Goal: Information Seeking & Learning: Learn about a topic

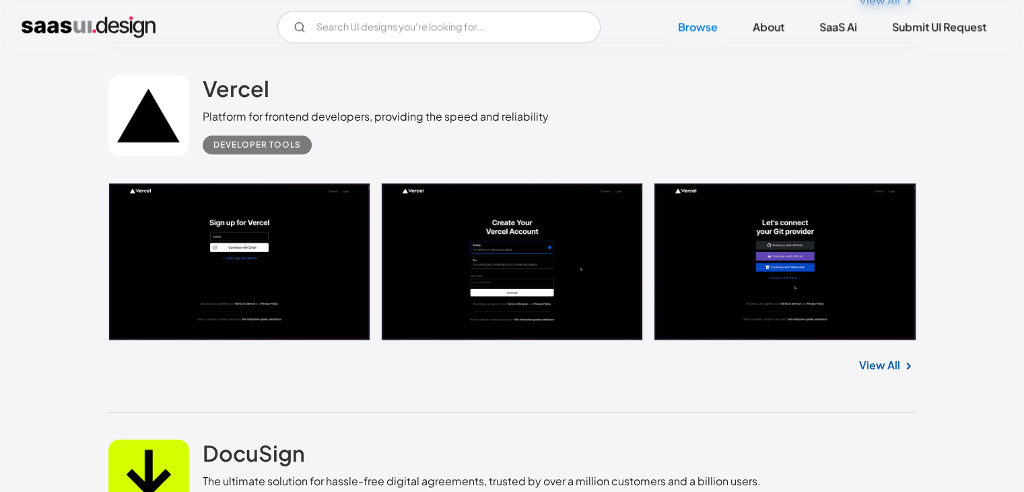
scroll to position [1456, 0]
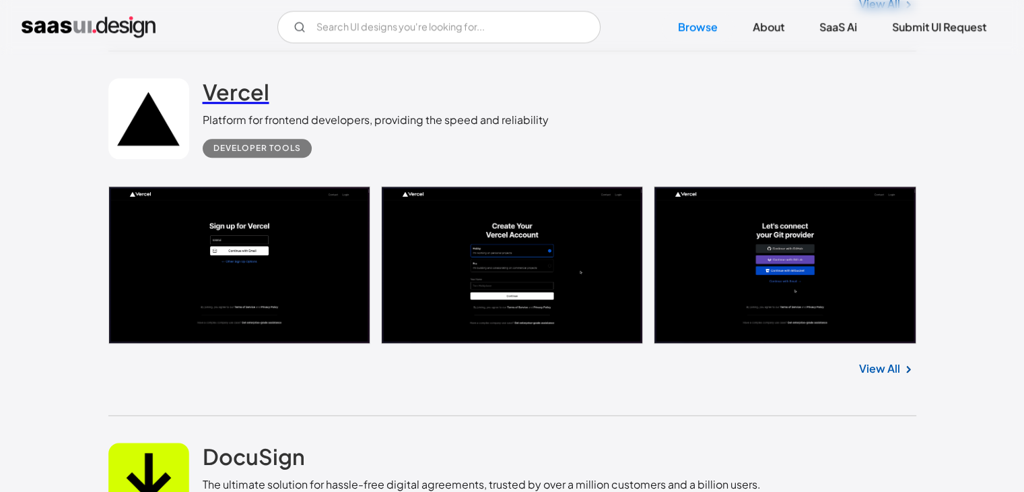
click at [241, 94] on h2 "Vercel" at bounding box center [236, 91] width 67 height 27
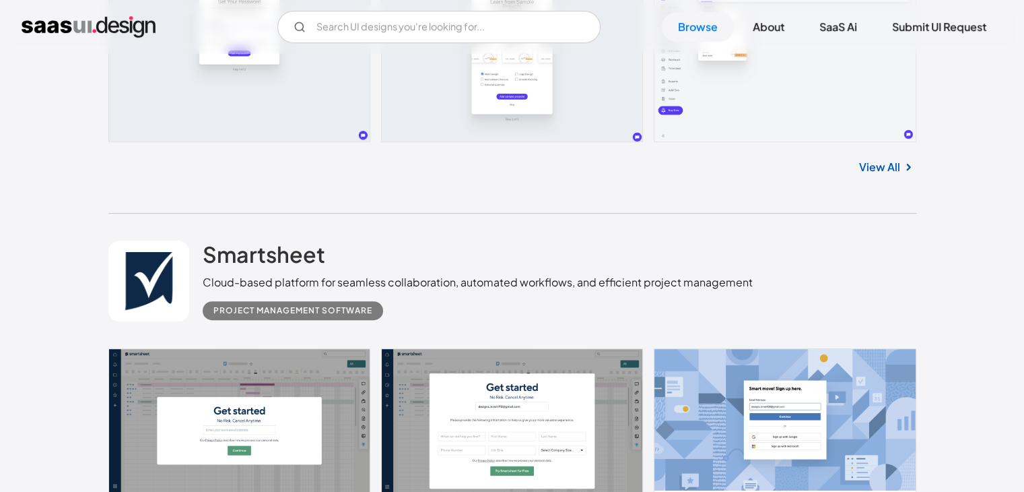
scroll to position [551, 0]
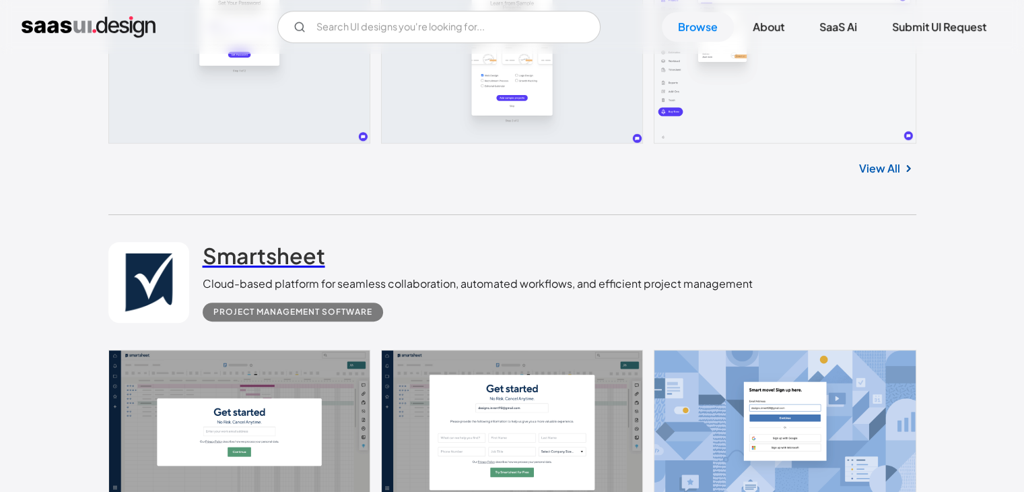
click at [297, 261] on h2 "Smartsheet" at bounding box center [264, 255] width 123 height 27
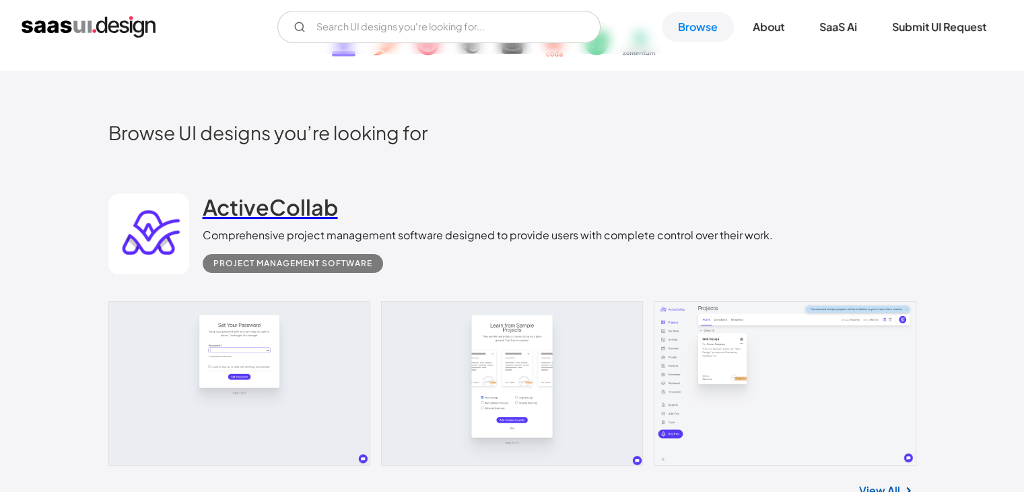
scroll to position [228, 0]
click at [267, 215] on h2 "ActiveCollab" at bounding box center [270, 208] width 135 height 27
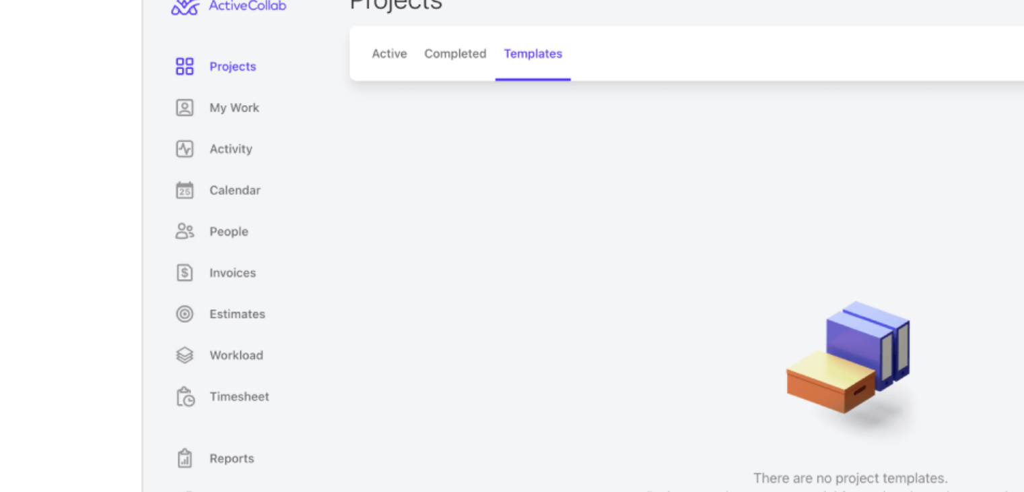
scroll to position [366, 0]
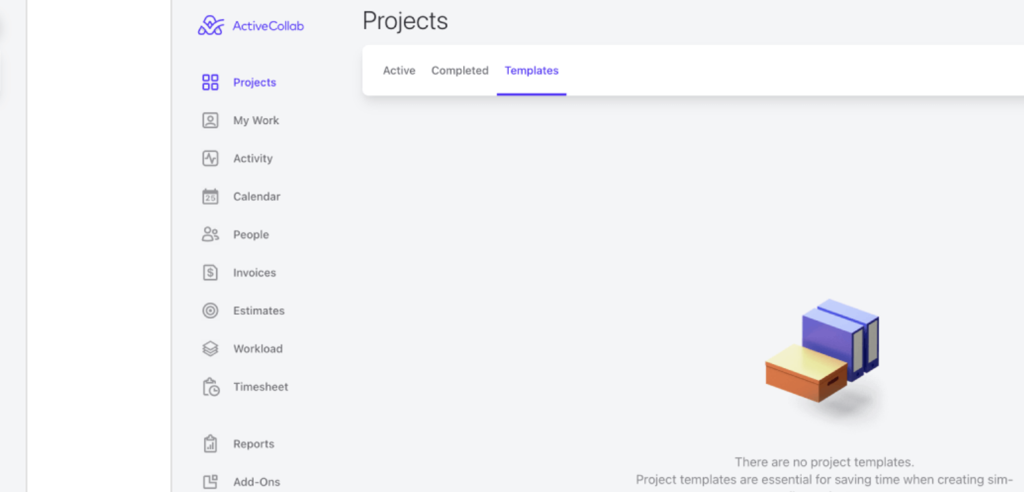
click at [659, 332] on img "open lightbox" at bounding box center [738, 365] width 387 height 242
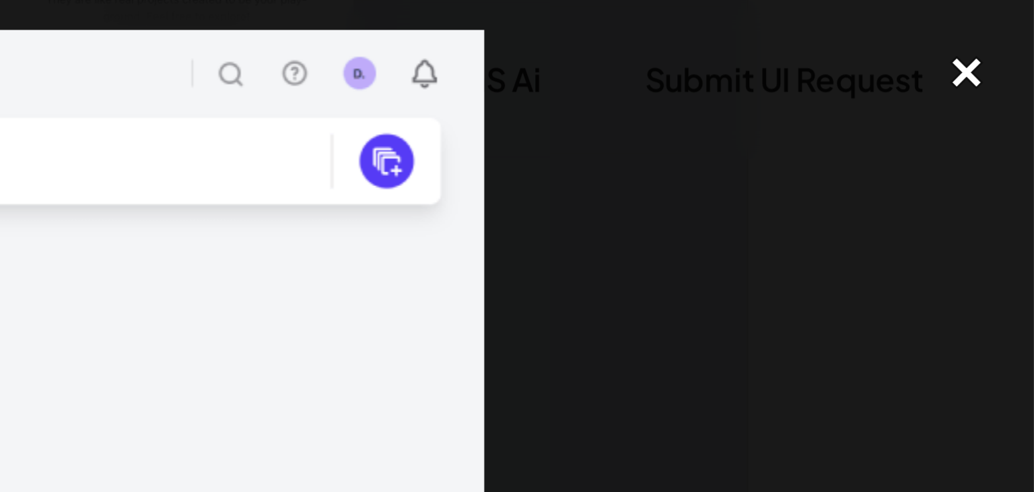
click at [1008, 27] on div "close lightbox" at bounding box center [1012, 25] width 46 height 30
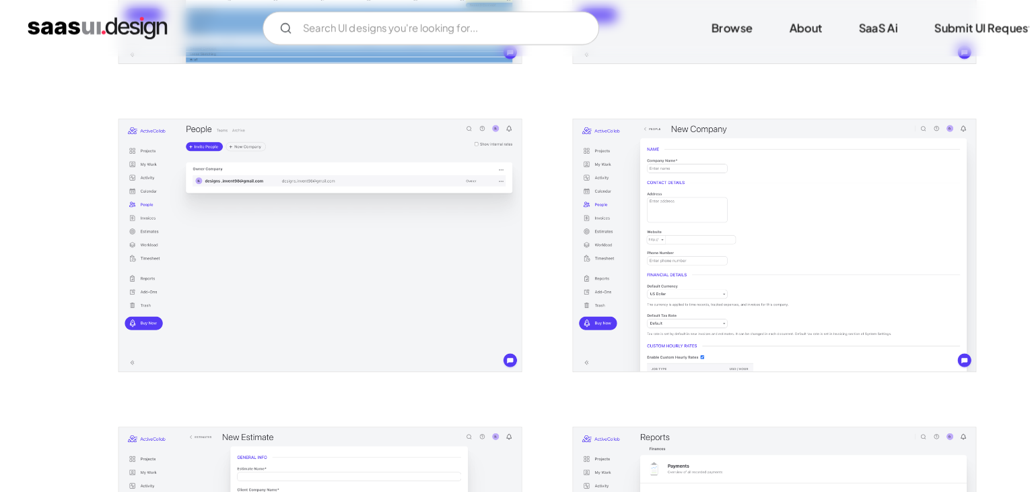
scroll to position [1670, 0]
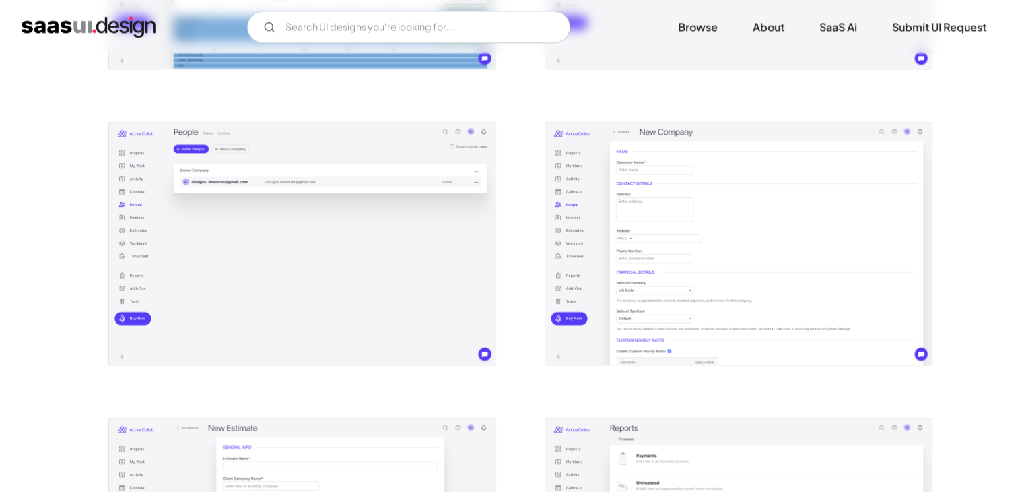
click at [259, 171] on img "open lightbox" at bounding box center [302, 244] width 387 height 242
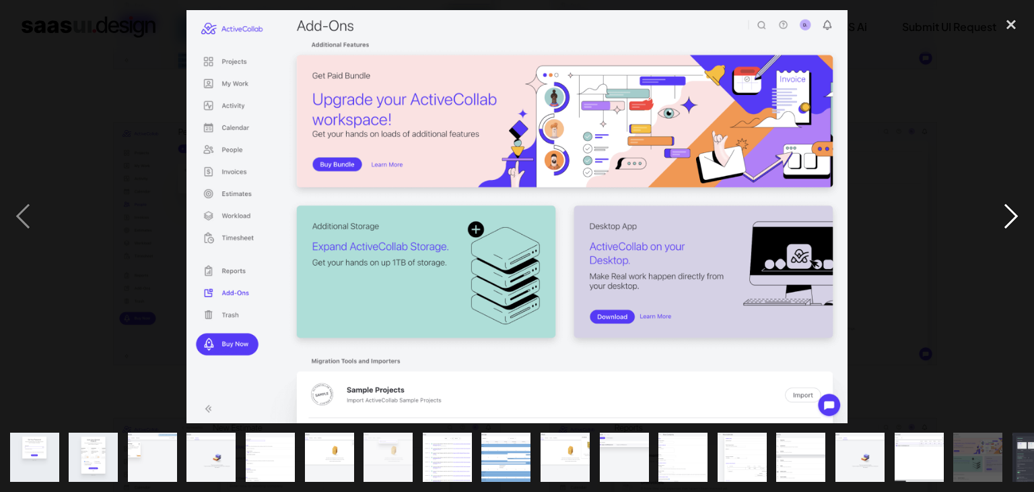
click at [1008, 218] on div "next image" at bounding box center [1012, 216] width 46 height 413
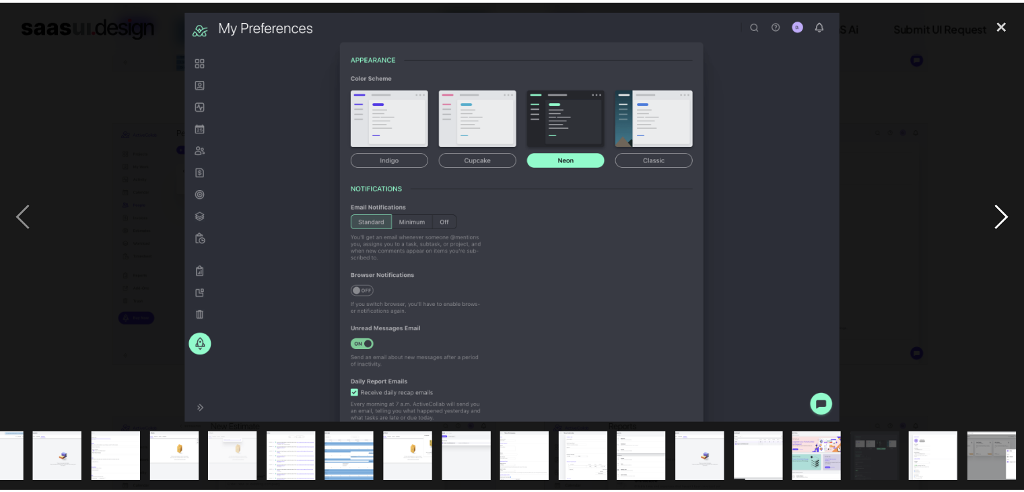
scroll to position [0, 154]
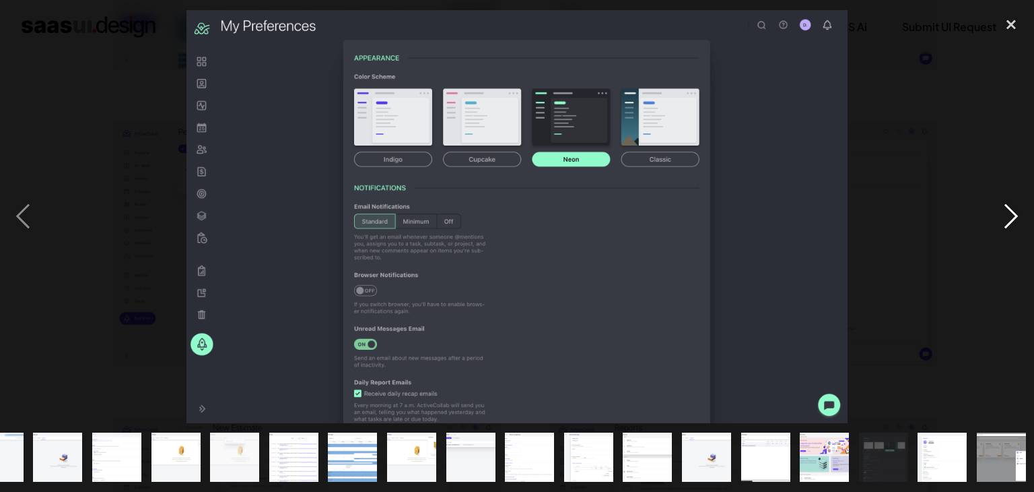
click at [1008, 218] on div "next image" at bounding box center [1012, 216] width 46 height 413
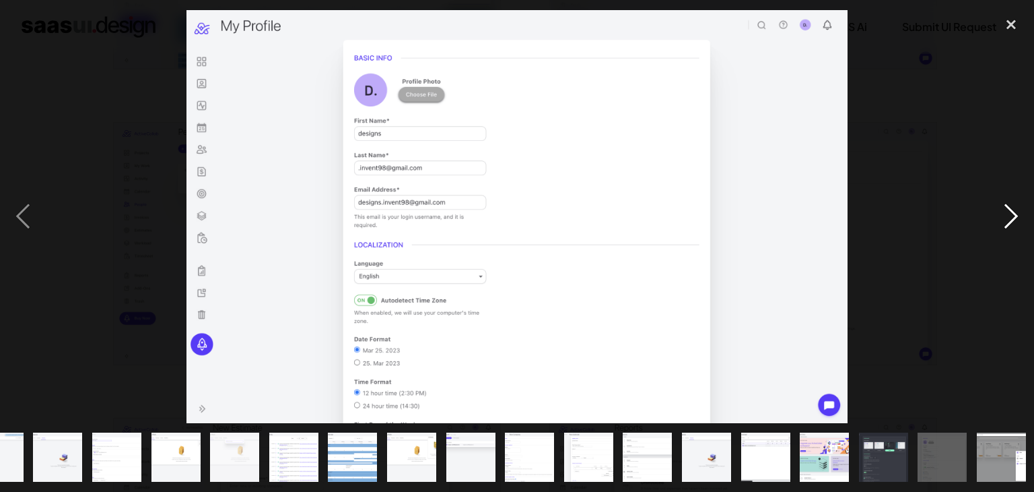
click at [1008, 218] on div "next image" at bounding box center [1012, 216] width 46 height 413
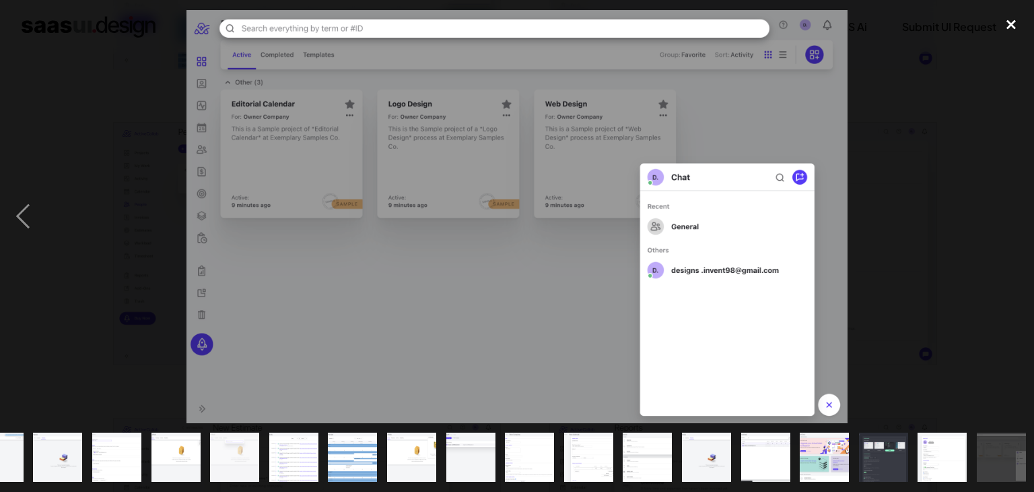
click at [1015, 26] on div "close lightbox" at bounding box center [1012, 25] width 46 height 30
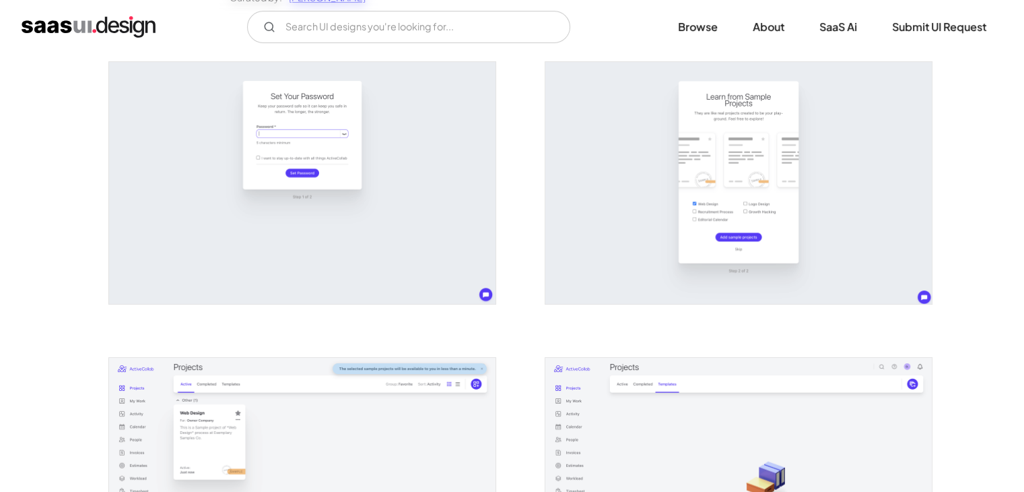
scroll to position [253, 0]
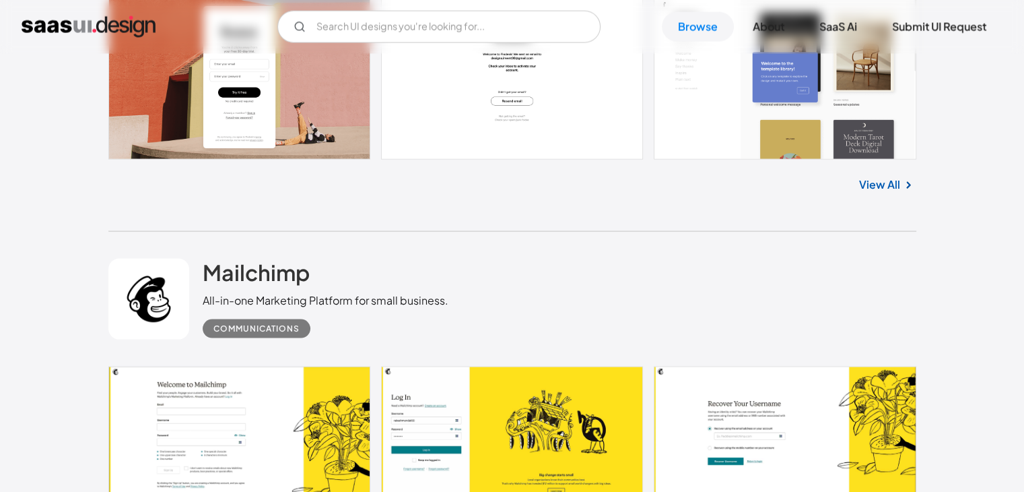
scroll to position [2760, 0]
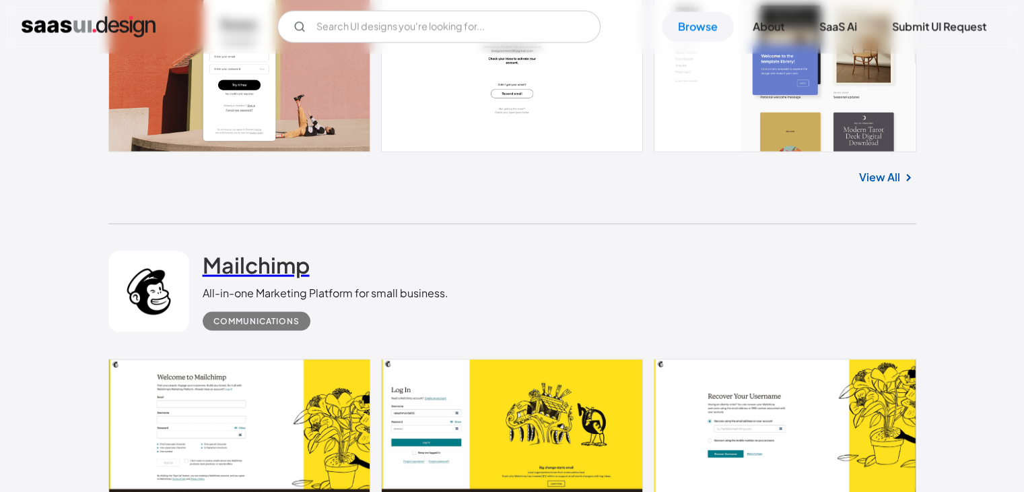
click at [267, 270] on h2 "Mailchimp" at bounding box center [256, 264] width 107 height 27
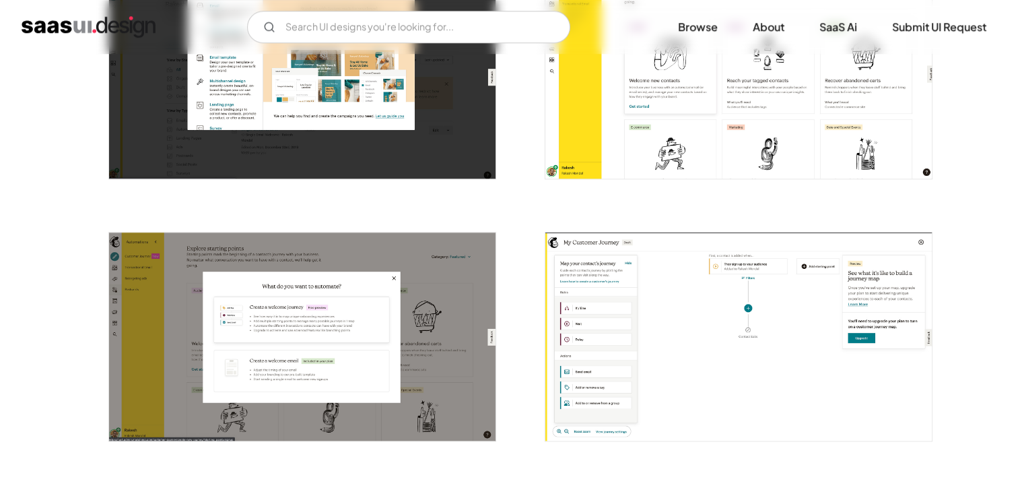
scroll to position [1018, 0]
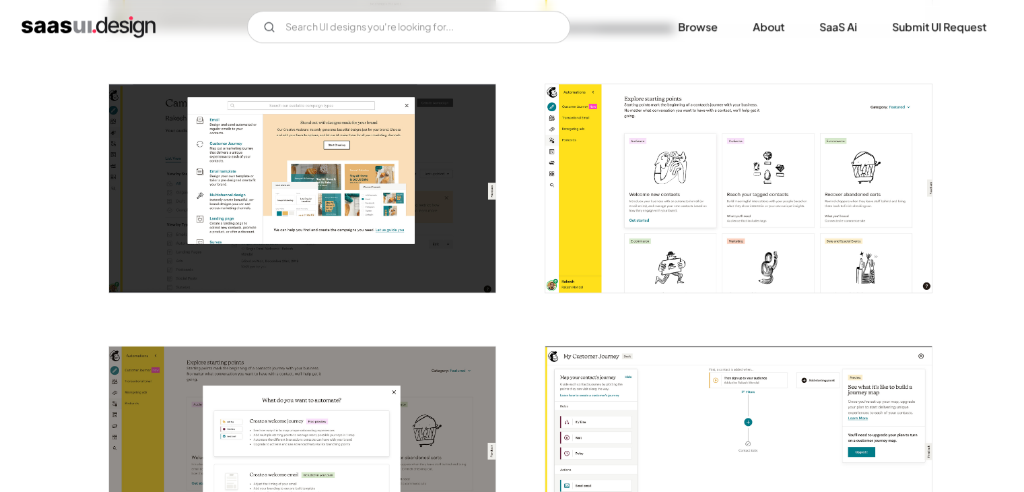
drag, startPoint x: 405, startPoint y: 353, endPoint x: 506, endPoint y: 198, distance: 184.9
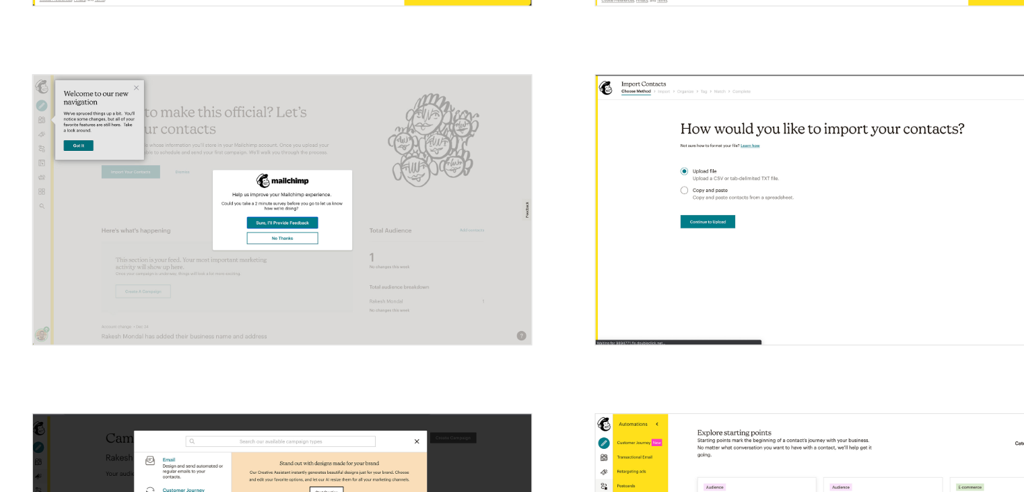
scroll to position [671, 0]
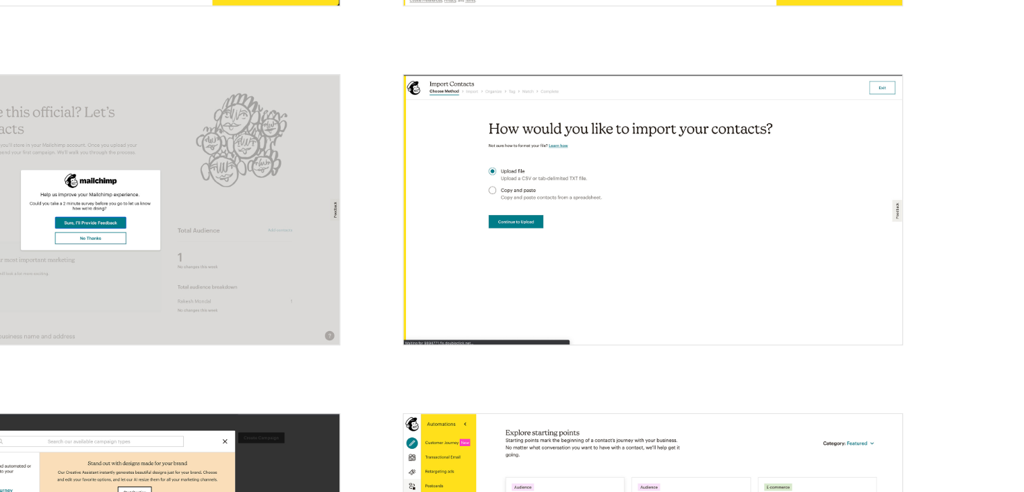
click at [735, 245] on img "open lightbox" at bounding box center [738, 272] width 387 height 208
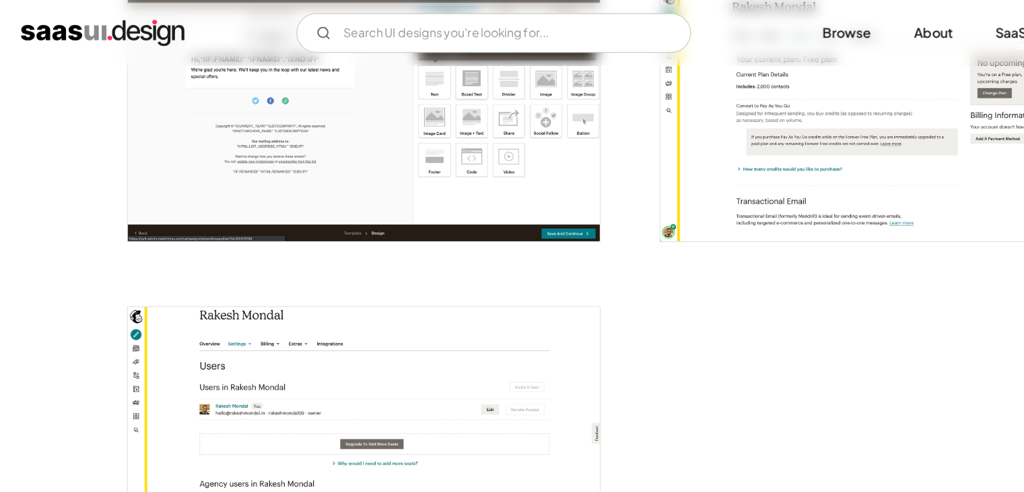
scroll to position [3207, 0]
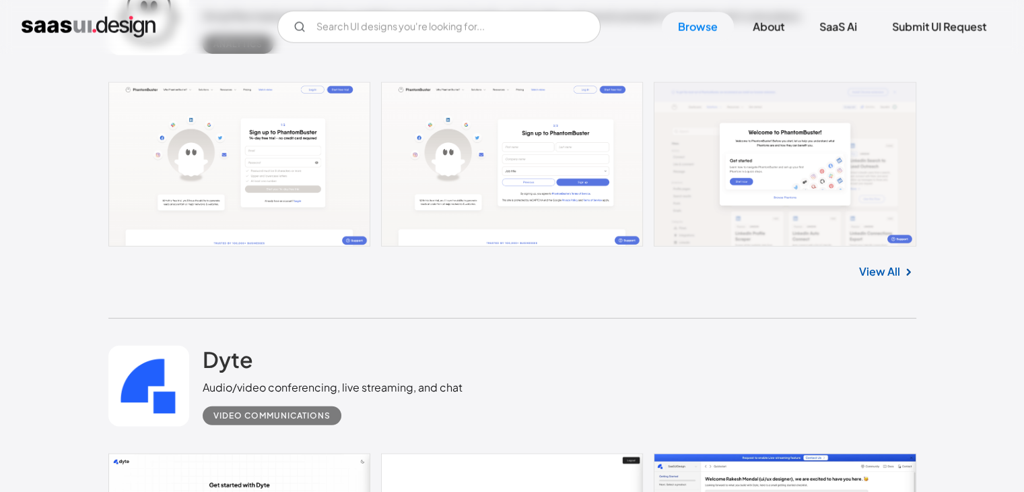
scroll to position [3388, 0]
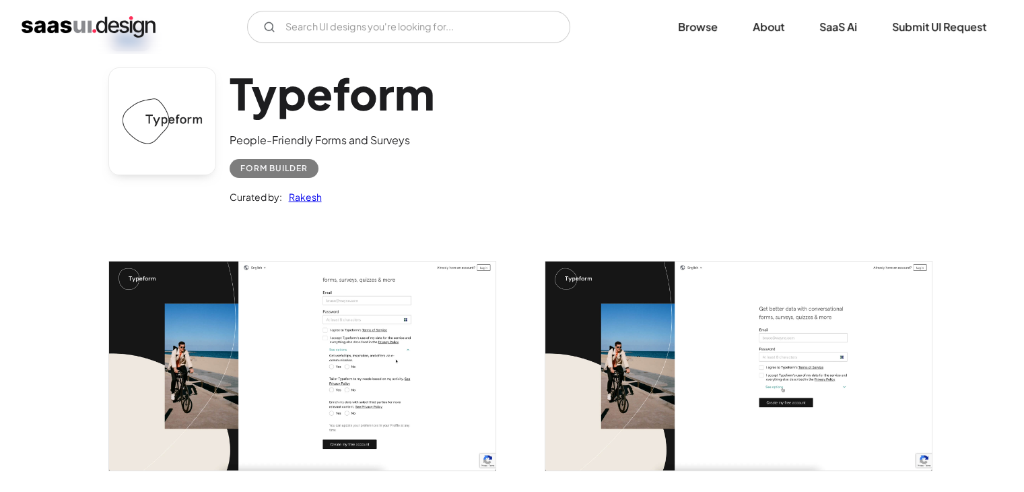
scroll to position [112, 0]
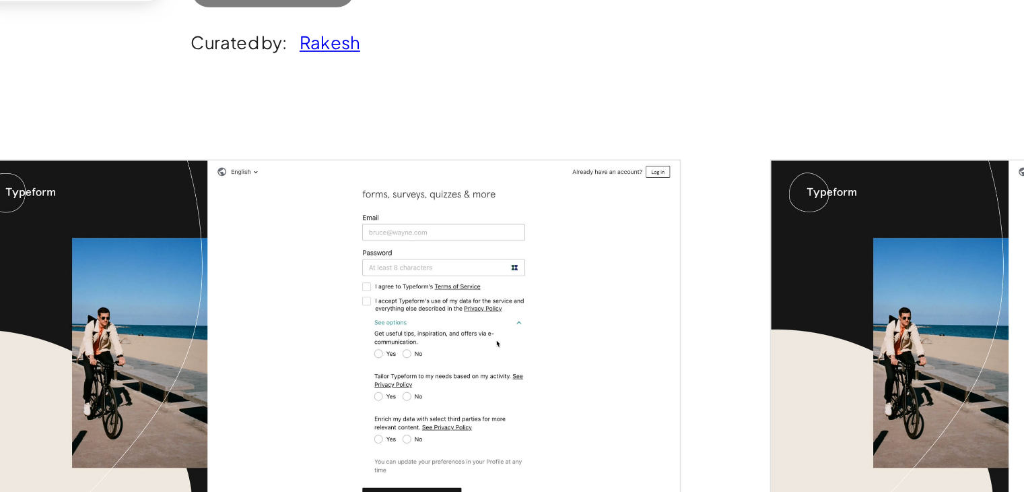
click at [275, 253] on img "open lightbox" at bounding box center [302, 307] width 387 height 209
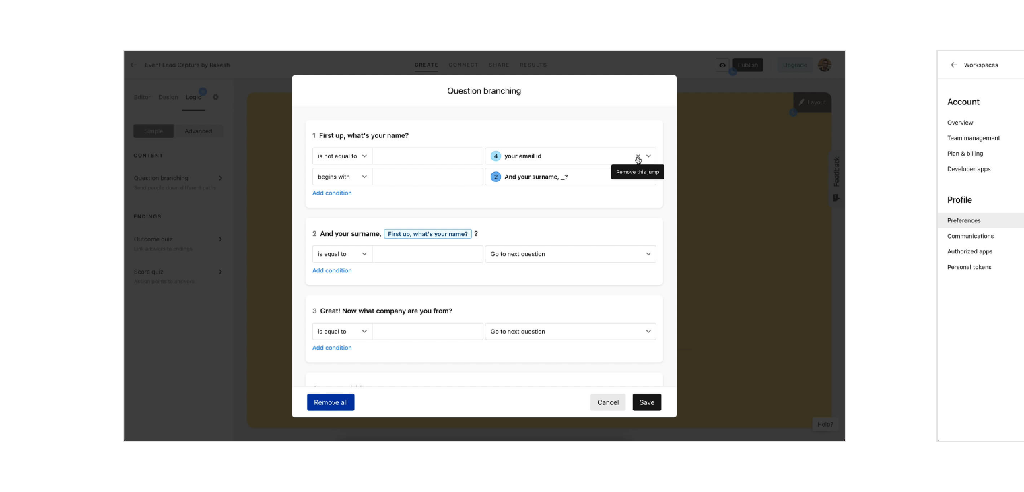
scroll to position [2949, 0]
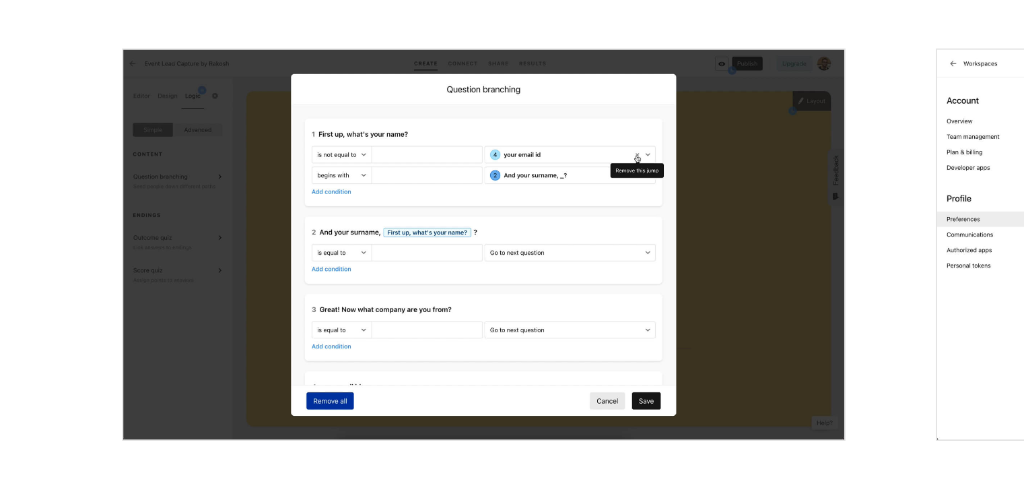
click at [389, 357] on img "open lightbox" at bounding box center [302, 359] width 387 height 209
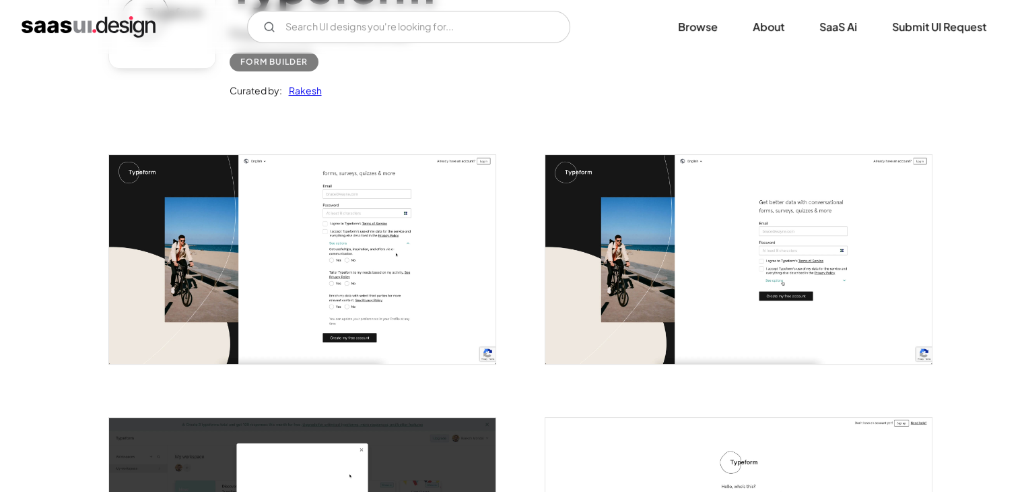
scroll to position [0, 0]
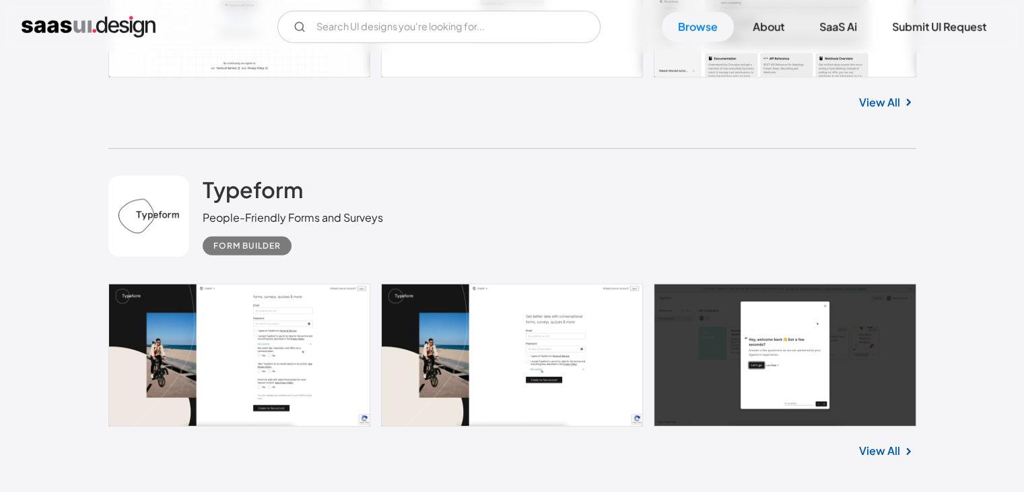
scroll to position [3907, 0]
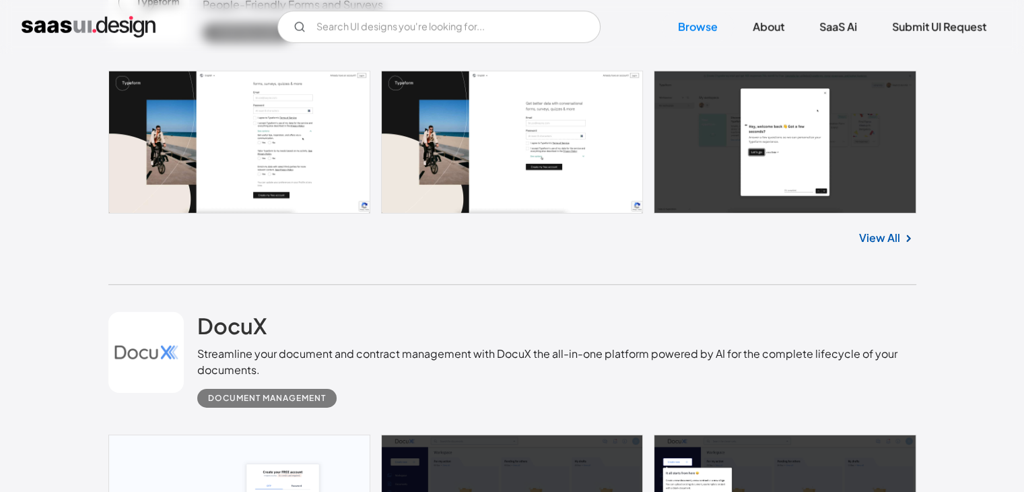
scroll to position [4118, 0]
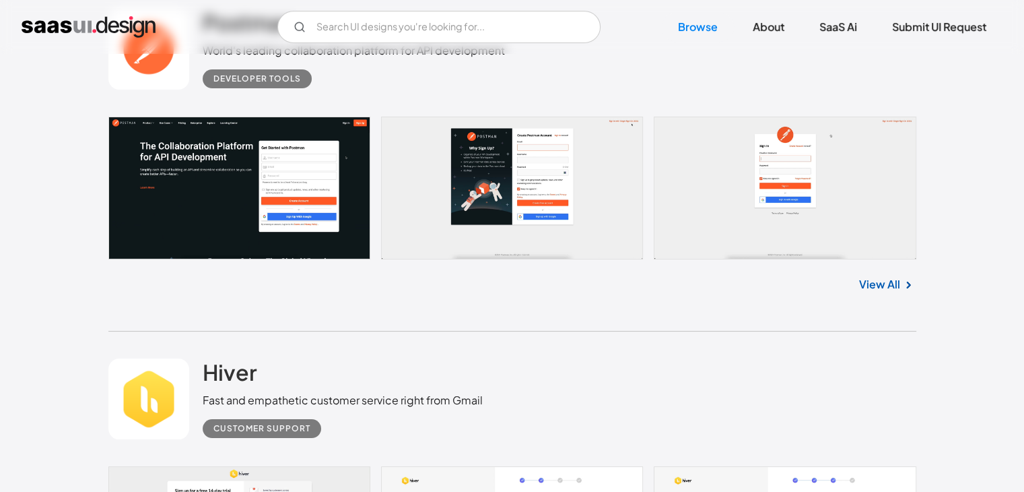
scroll to position [5208, 0]
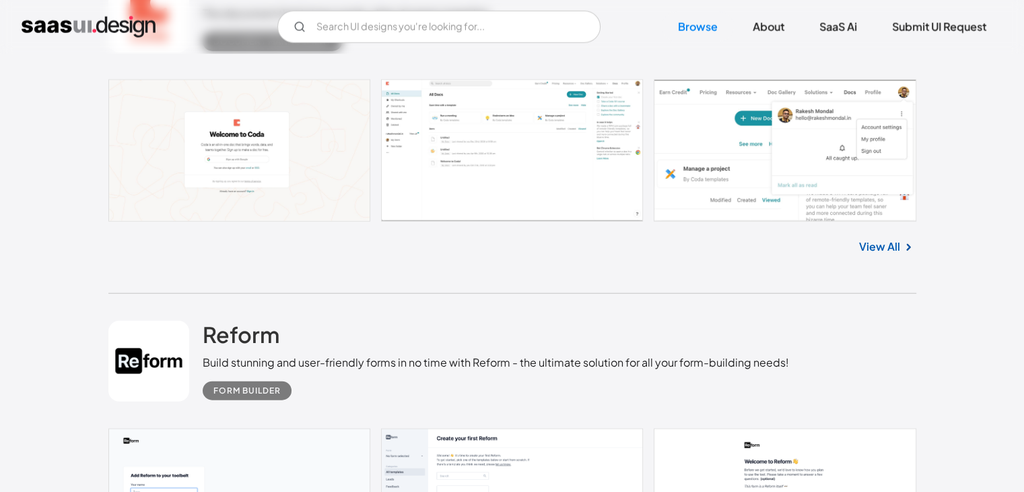
scroll to position [8396, 0]
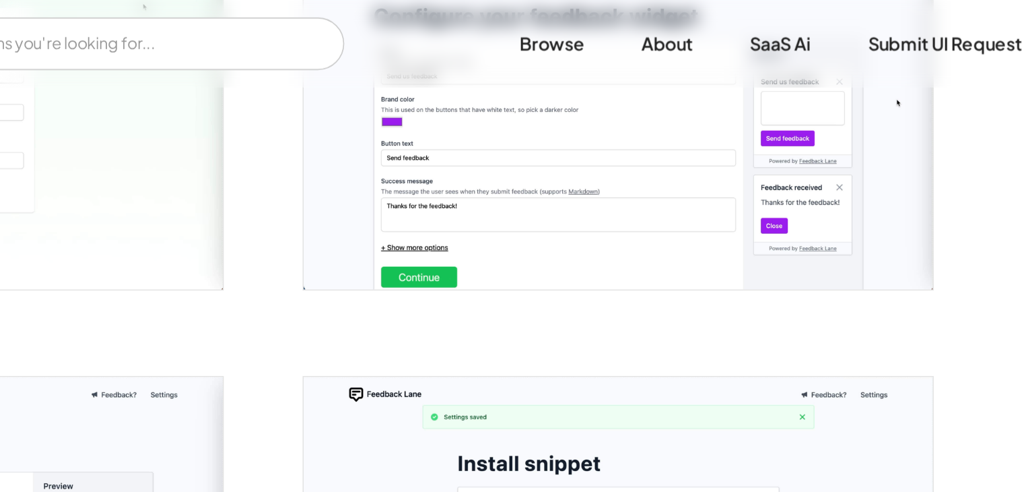
scroll to position [615, 0]
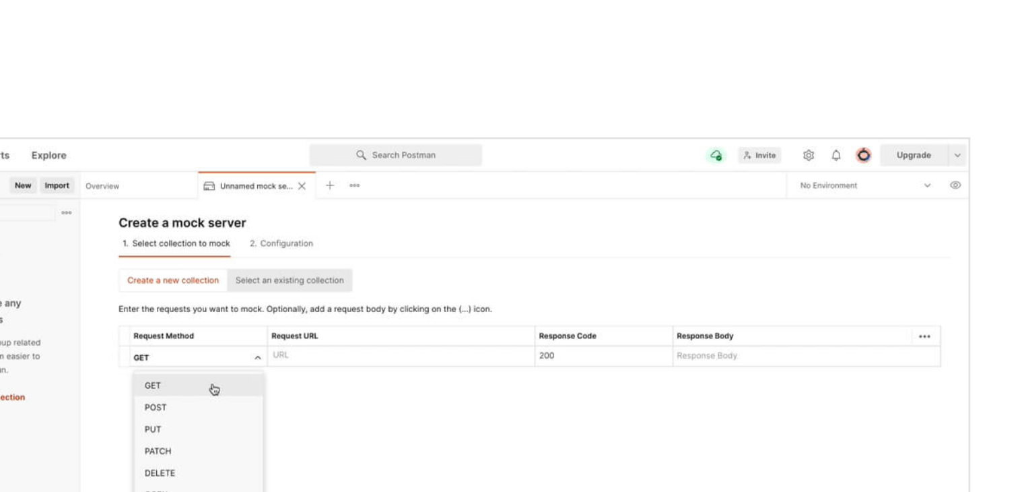
scroll to position [914, 0]
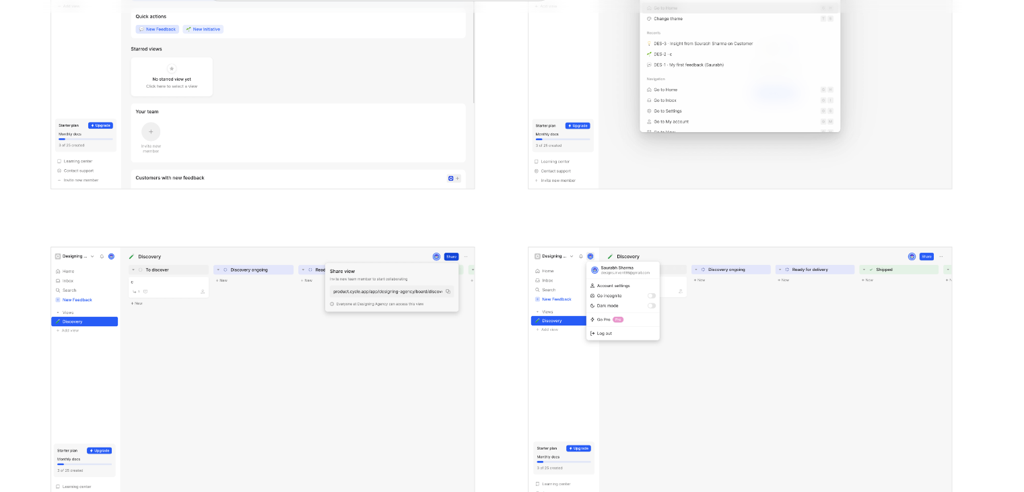
scroll to position [2706, 0]
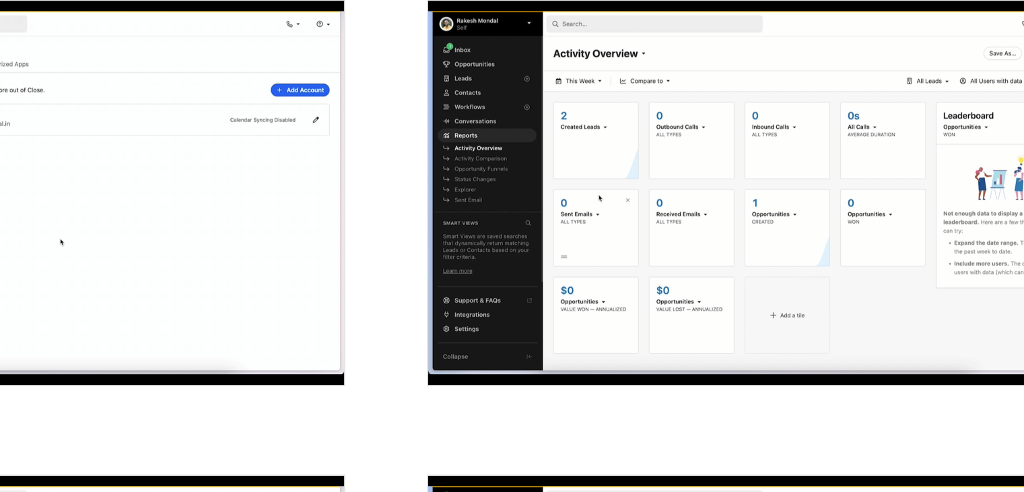
scroll to position [114, 0]
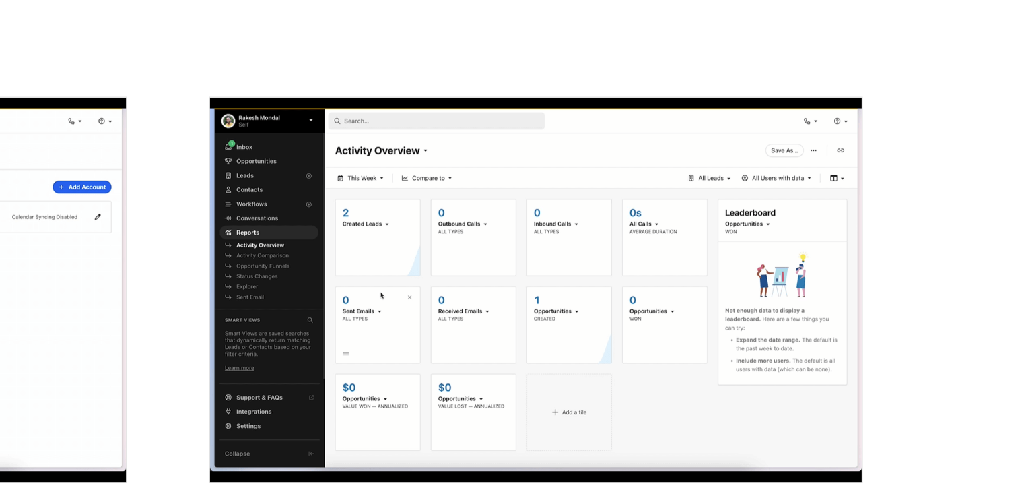
click at [605, 273] on img "open lightbox" at bounding box center [738, 315] width 387 height 228
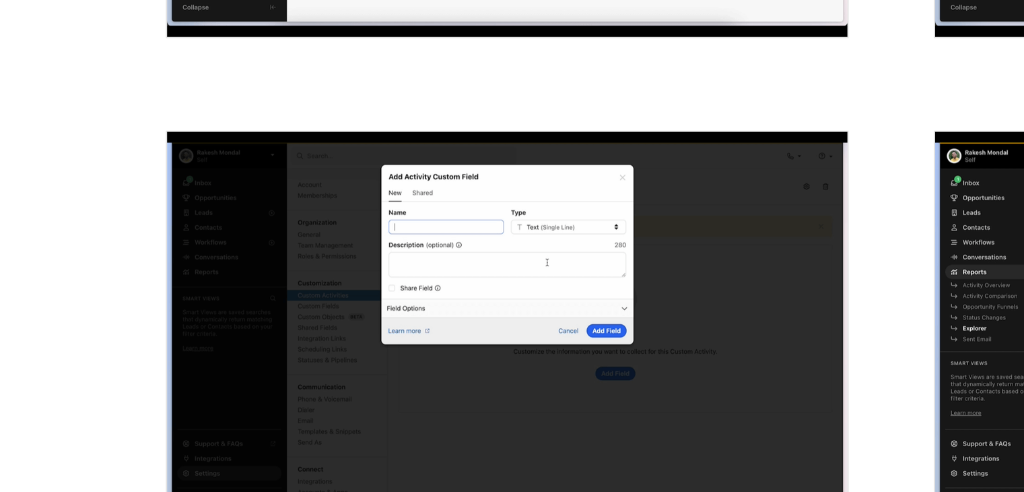
scroll to position [593, 0]
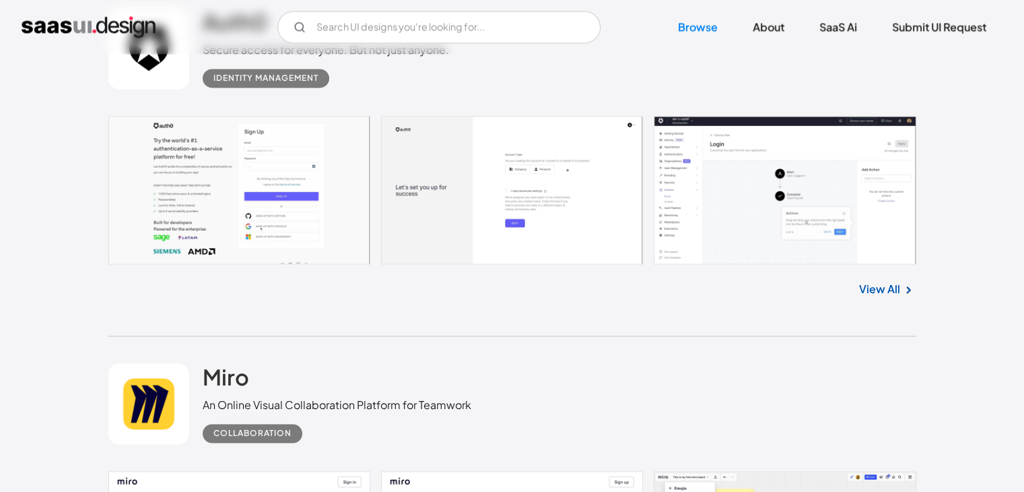
scroll to position [12295, 0]
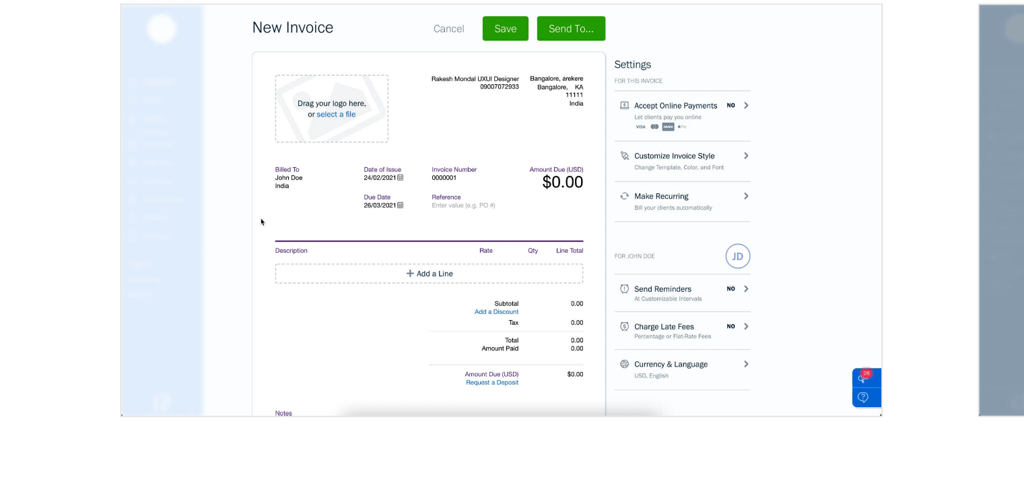
scroll to position [1403, 0]
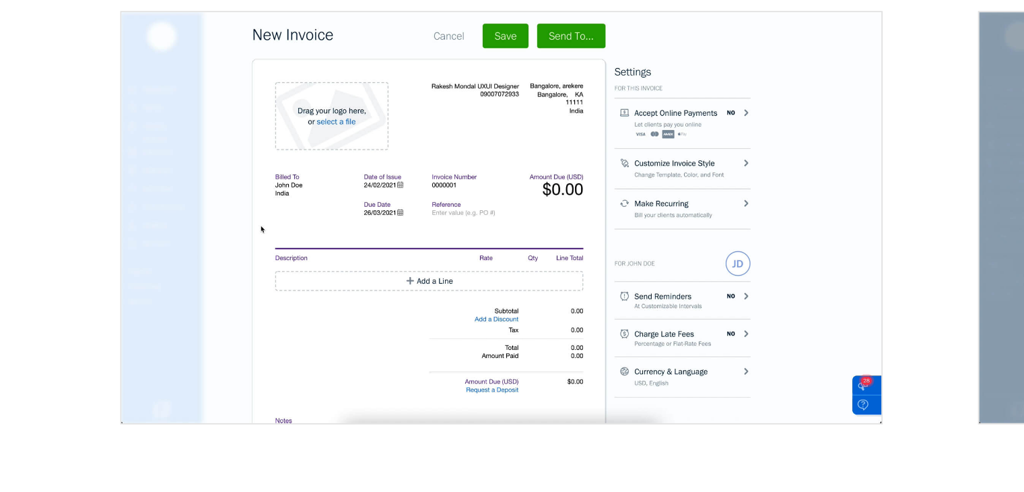
click at [372, 288] on img "open lightbox" at bounding box center [302, 329] width 387 height 209
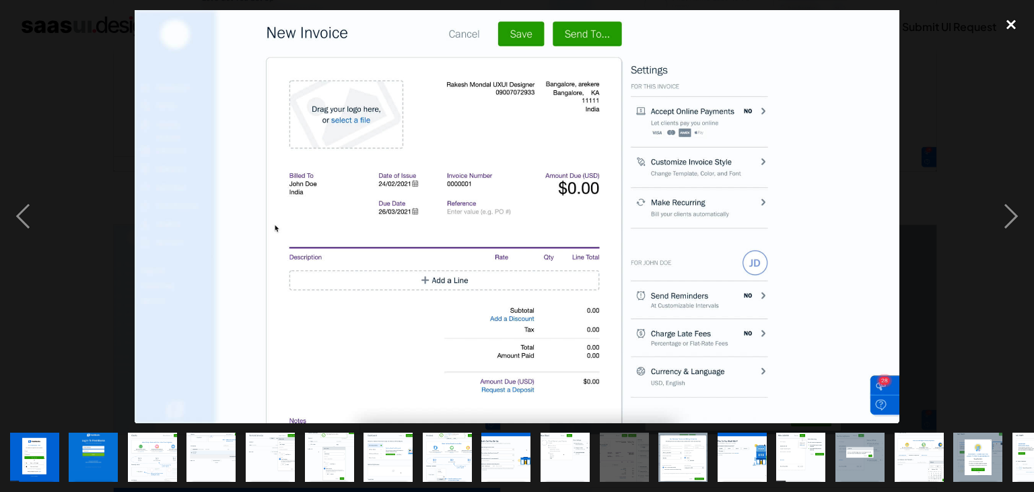
click at [1009, 29] on div "close lightbox" at bounding box center [1012, 25] width 46 height 30
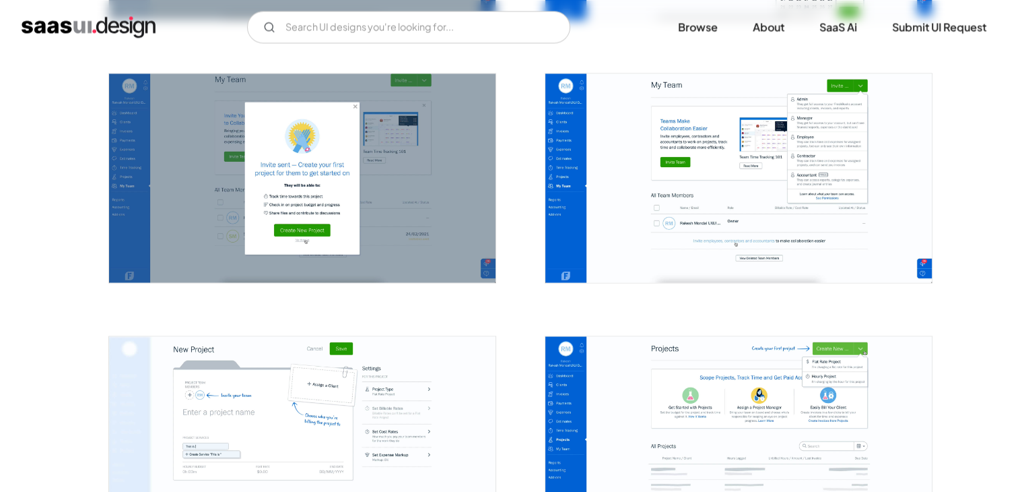
scroll to position [2291, 0]
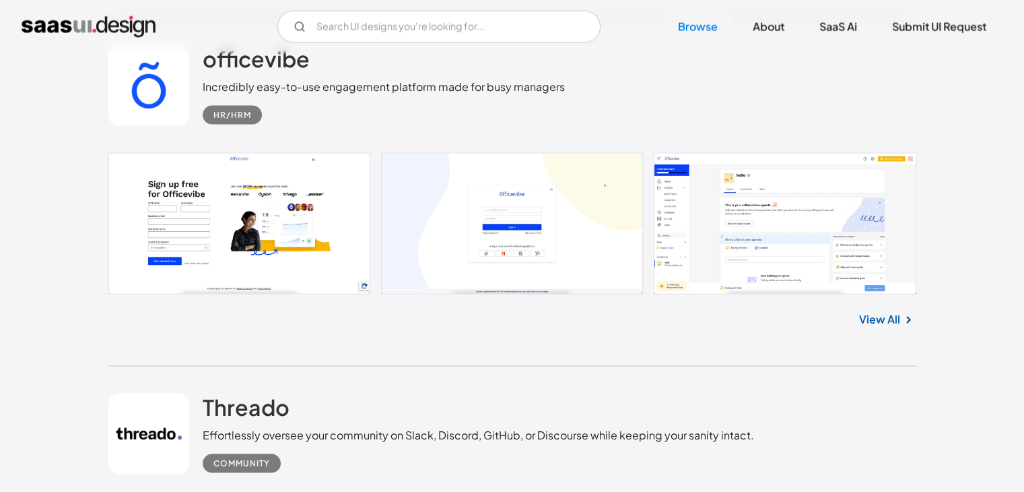
scroll to position [12945, 0]
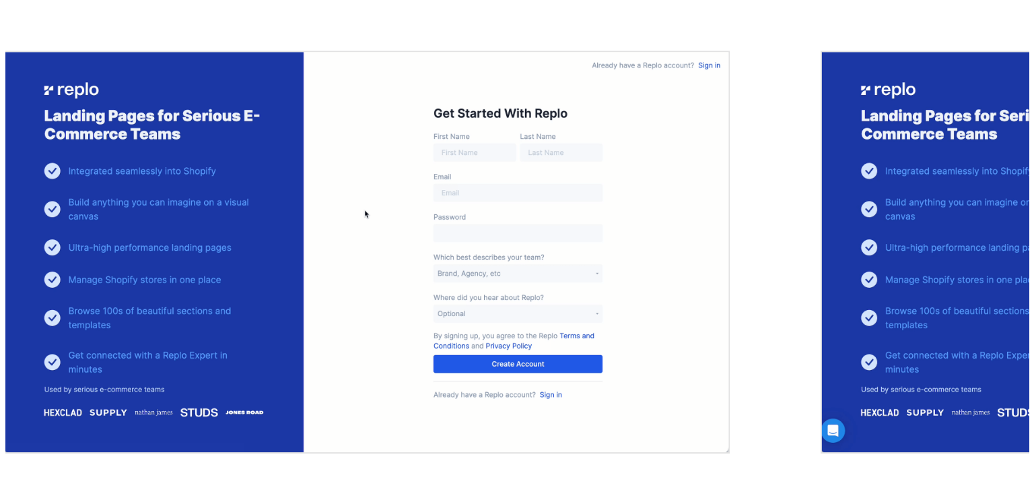
scroll to position [164, 0]
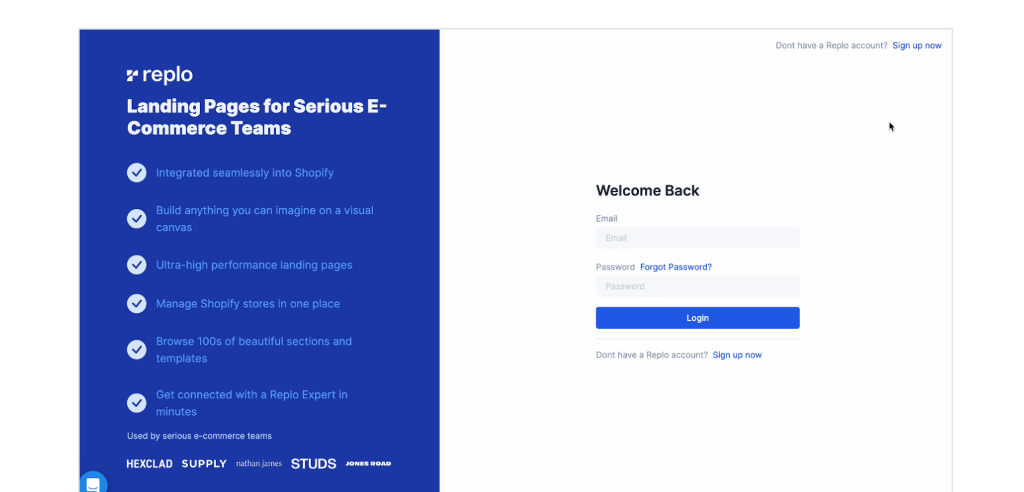
drag, startPoint x: 485, startPoint y: 226, endPoint x: 716, endPoint y: 225, distance: 231.6
drag, startPoint x: 716, startPoint y: 225, endPoint x: 743, endPoint y: 186, distance: 47.4
click at [743, 186] on img "open lightbox" at bounding box center [738, 257] width 387 height 213
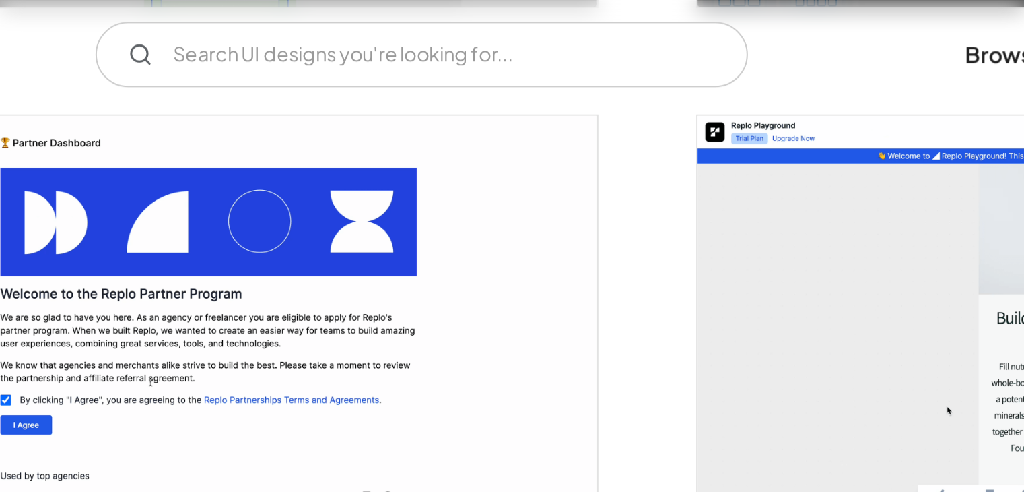
scroll to position [2125, 0]
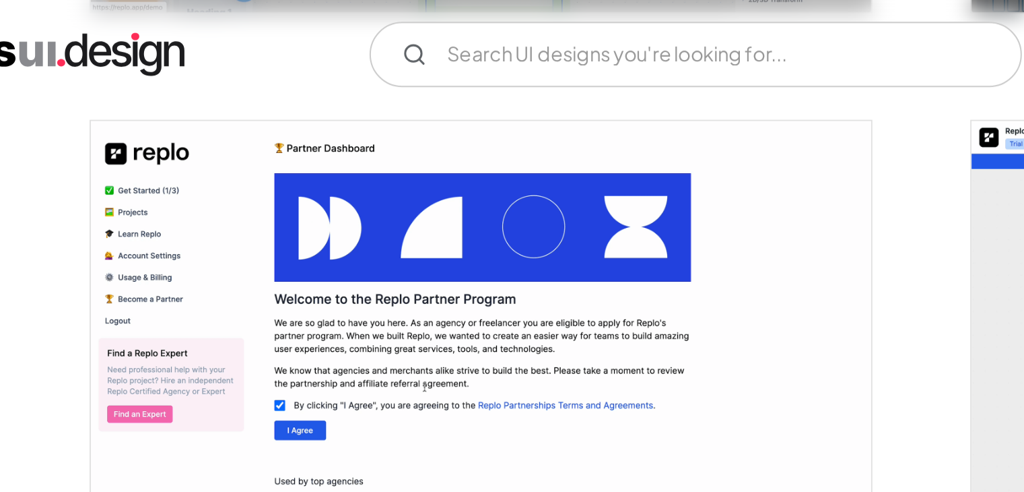
drag, startPoint x: 274, startPoint y: 228, endPoint x: 330, endPoint y: 72, distance: 165.9
click at [330, 72] on img "open lightbox" at bounding box center [302, 166] width 387 height 213
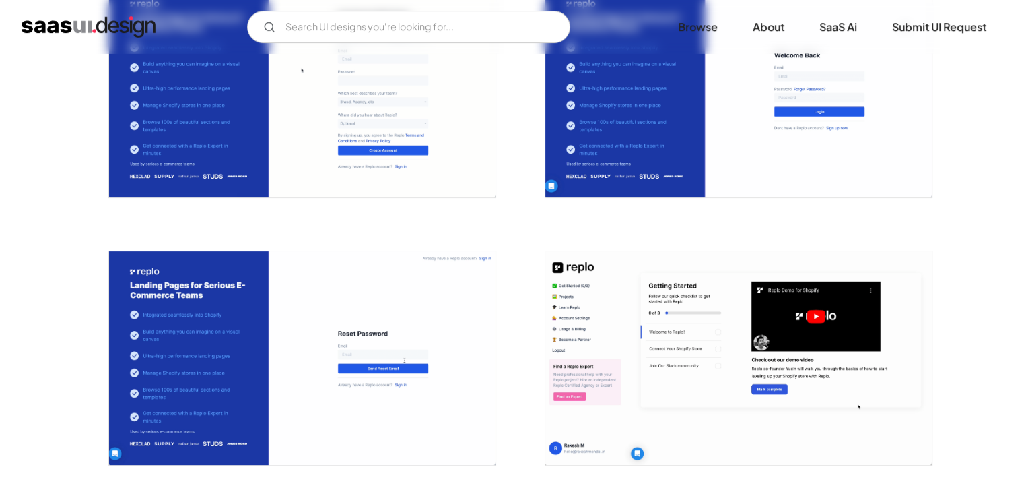
scroll to position [0, 0]
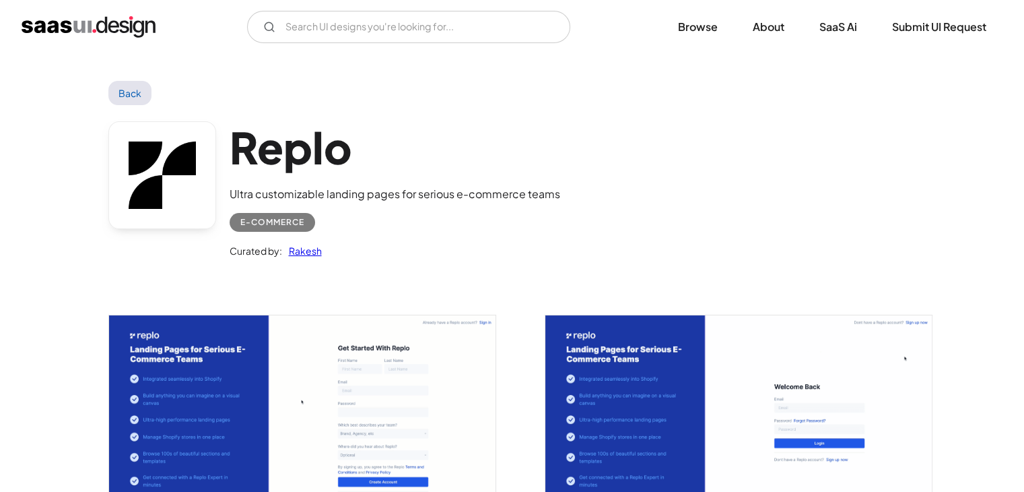
click at [265, 222] on div "E-commerce" at bounding box center [272, 222] width 64 height 16
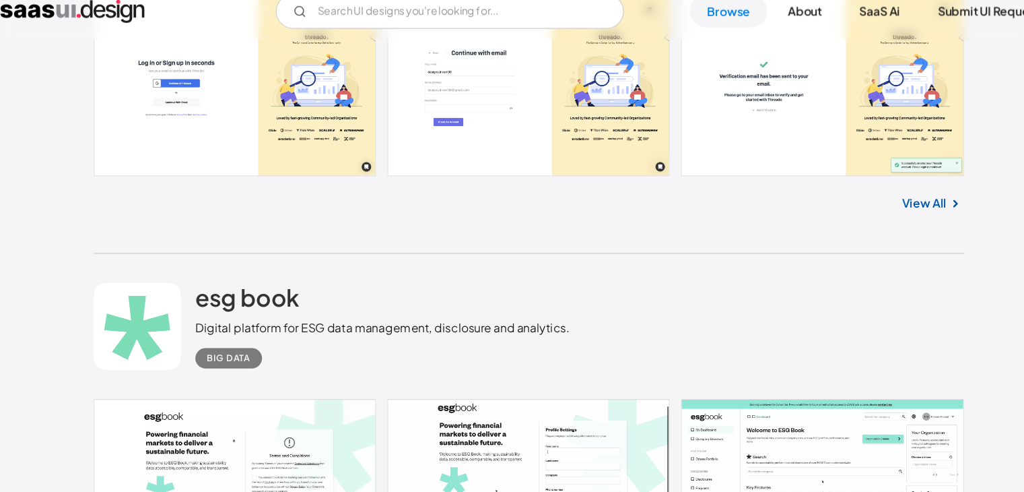
scroll to position [13430, 0]
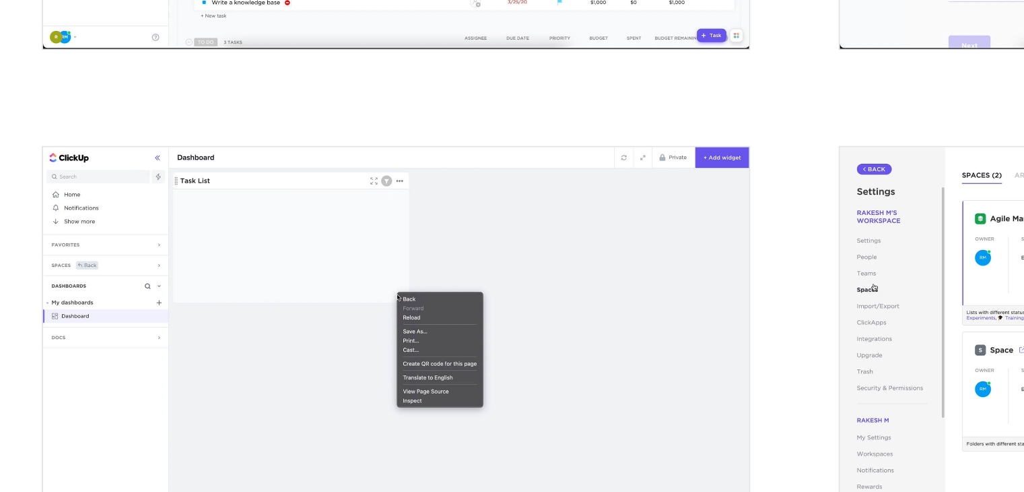
scroll to position [2748, 0]
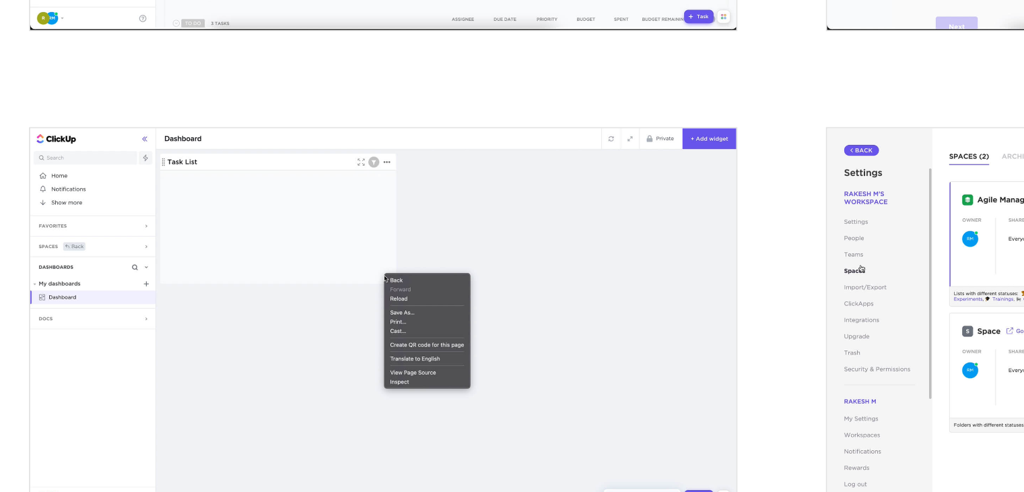
click at [310, 276] on img "open lightbox" at bounding box center [302, 299] width 387 height 209
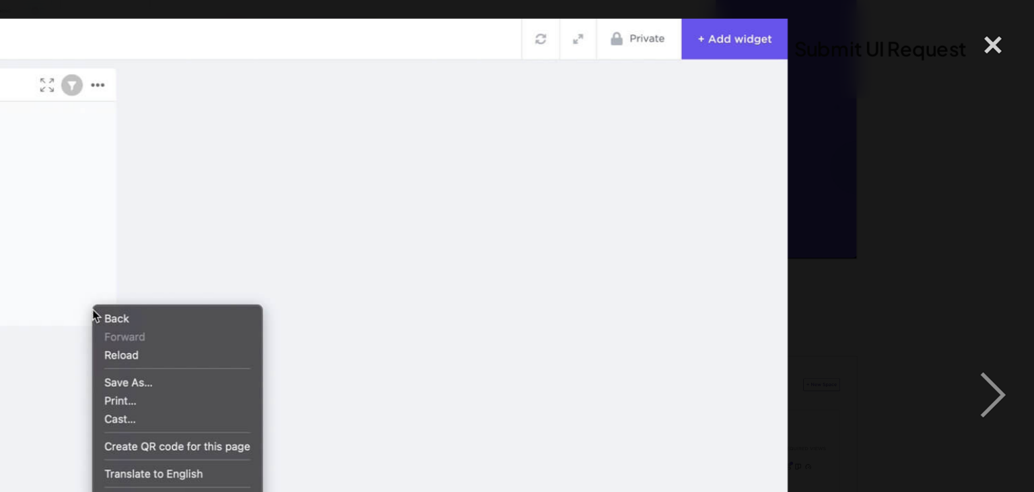
scroll to position [0, 272]
click at [702, 131] on img at bounding box center [517, 216] width 764 height 413
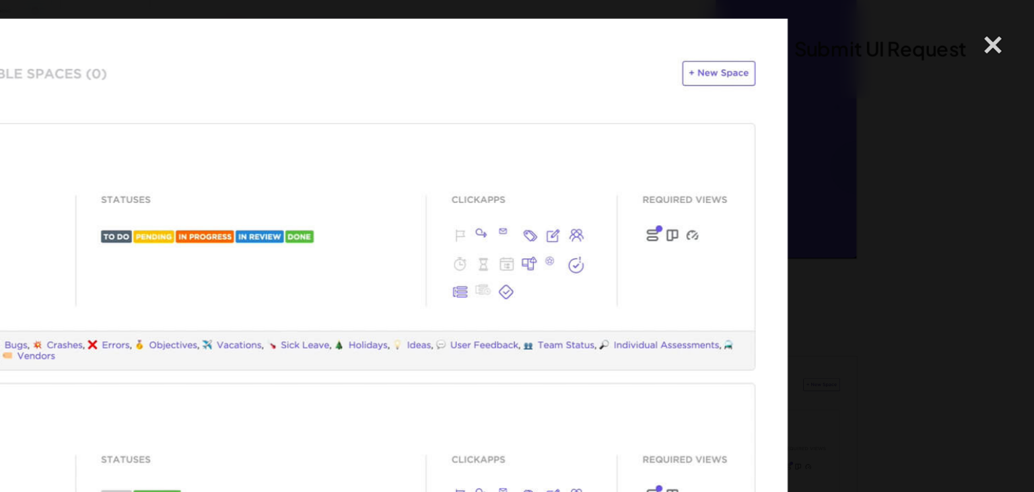
click at [702, 131] on img at bounding box center [517, 216] width 764 height 413
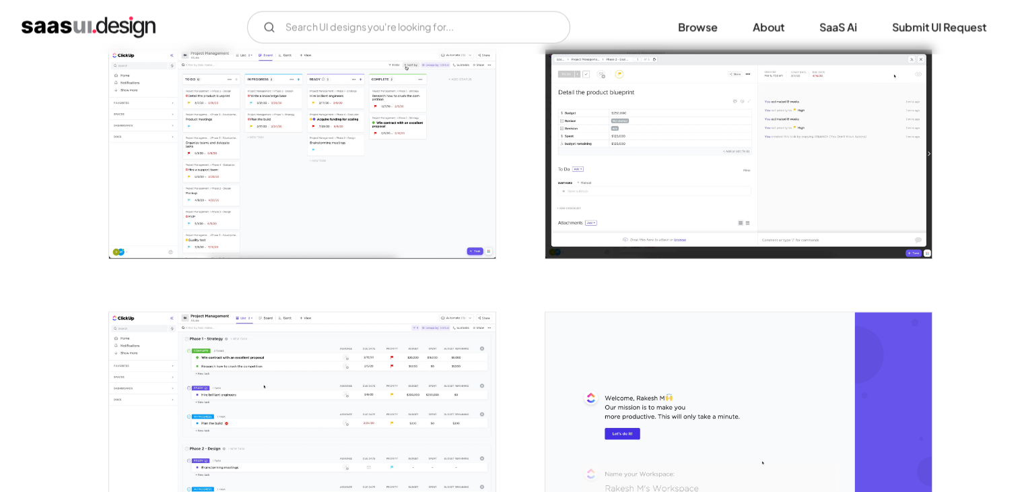
scroll to position [2150, 0]
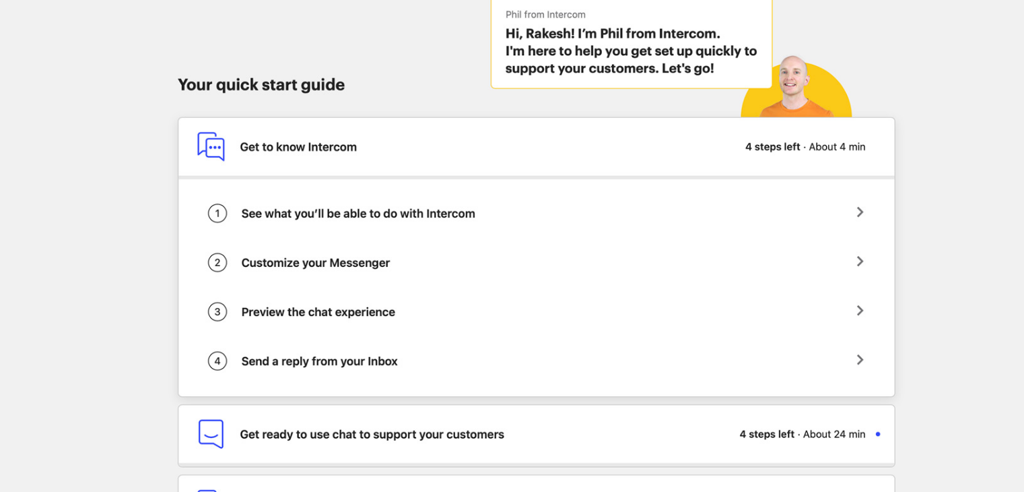
scroll to position [125, 0]
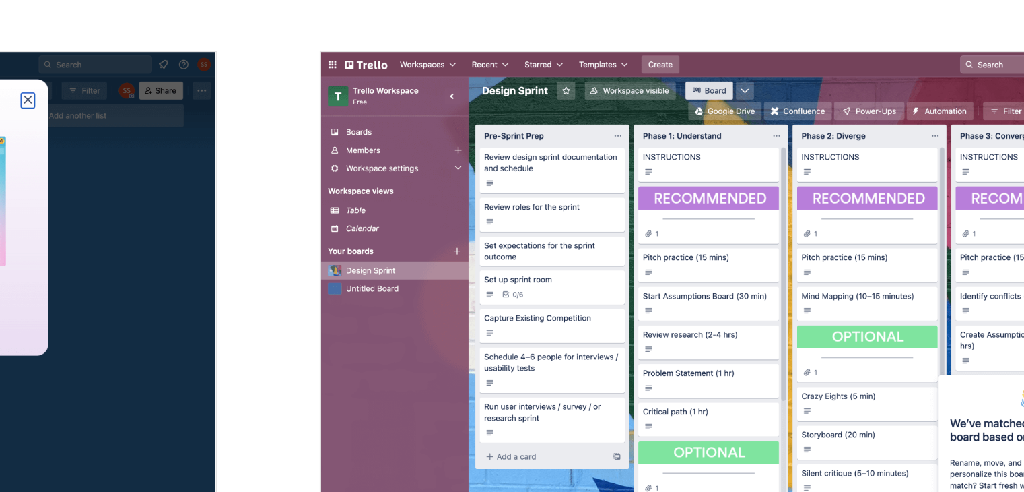
scroll to position [743, 0]
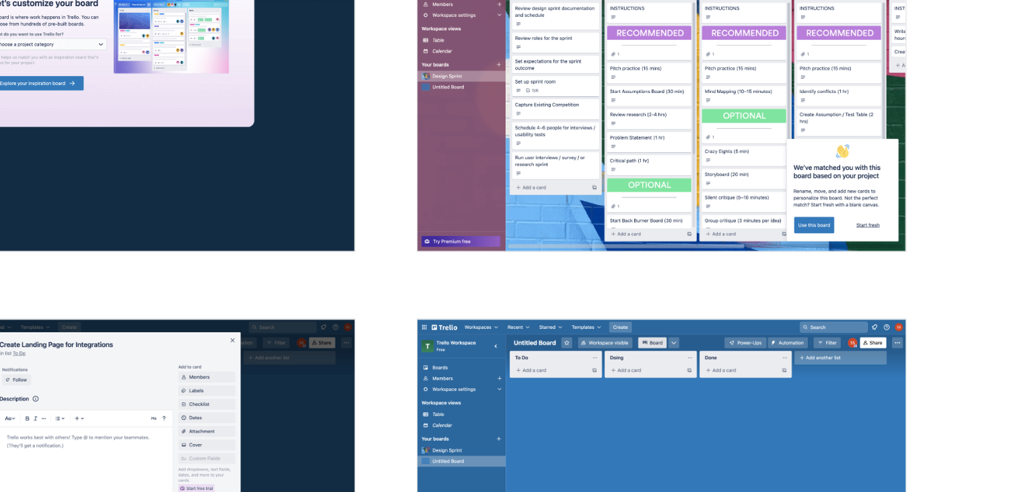
drag, startPoint x: 705, startPoint y: 179, endPoint x: 634, endPoint y: 174, distance: 70.9
click at [634, 174] on img "open lightbox" at bounding box center [738, 180] width 387 height 242
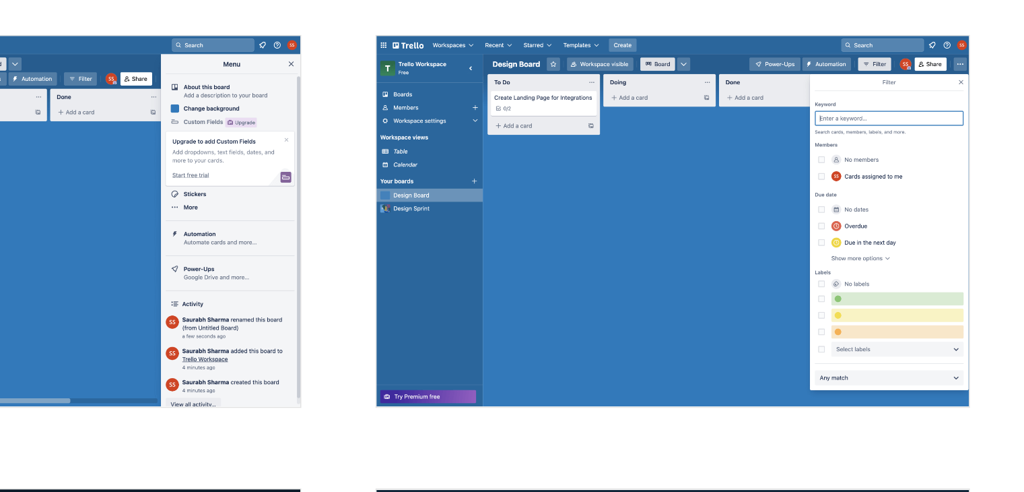
scroll to position [1304, 0]
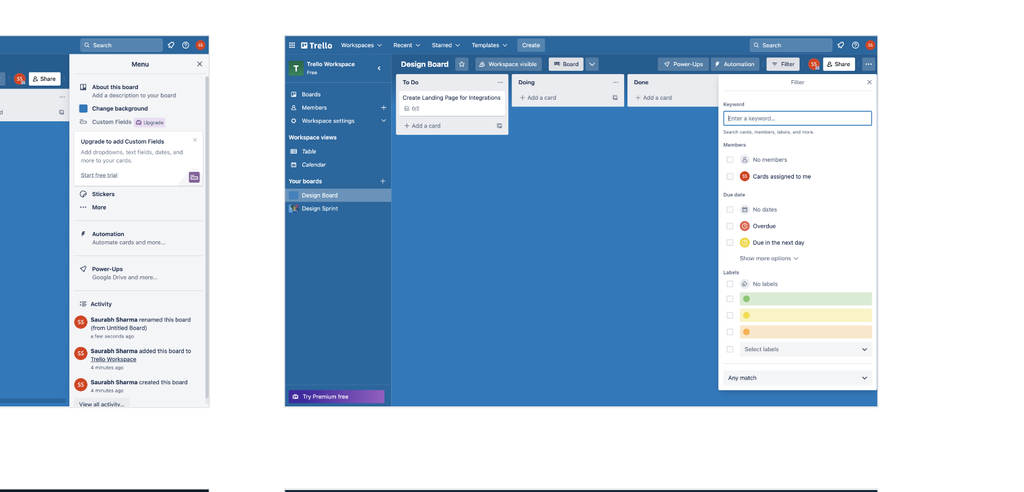
click at [657, 278] on img "open lightbox" at bounding box center [738, 315] width 387 height 242
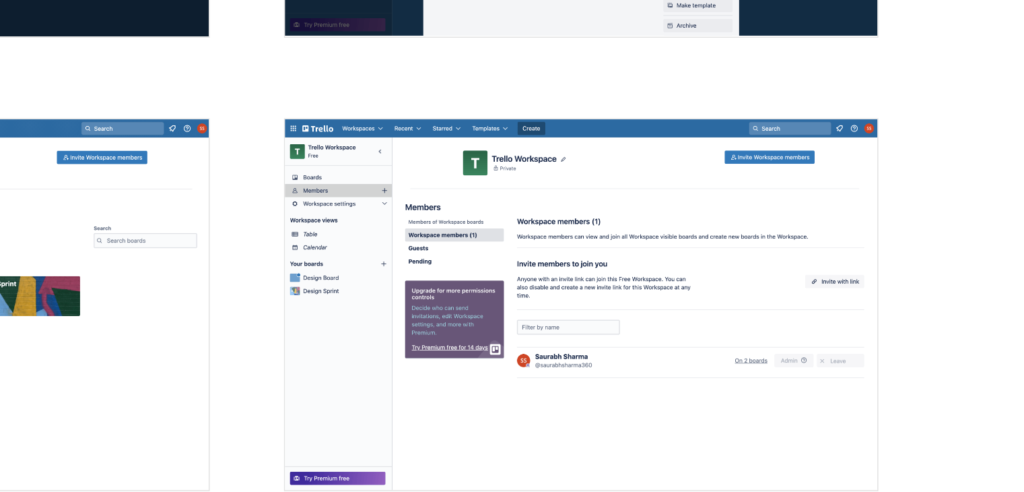
scroll to position [1840, 0]
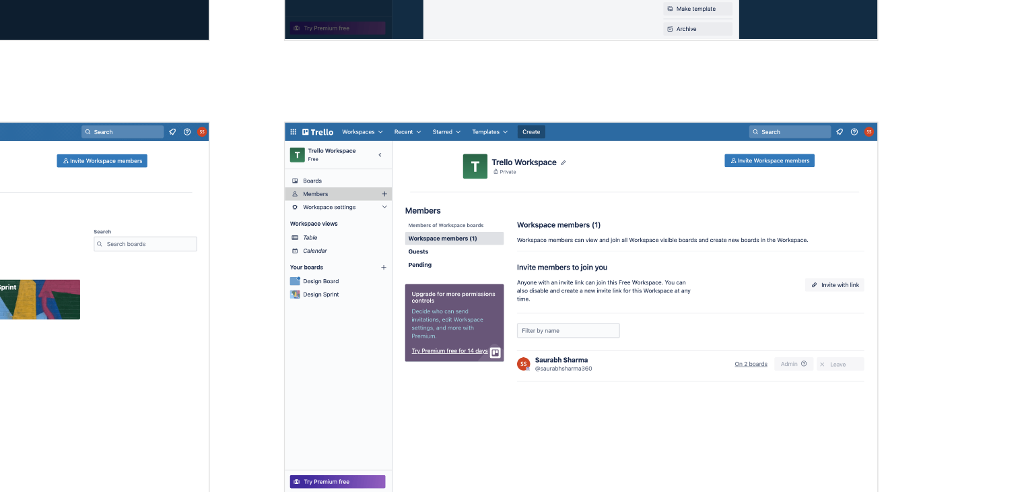
click at [663, 292] on img "open lightbox" at bounding box center [738, 370] width 387 height 242
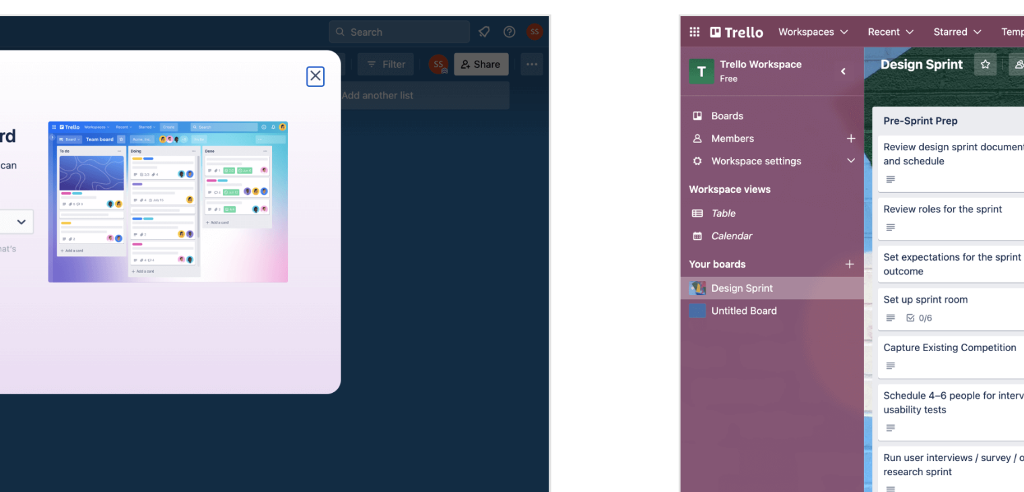
scroll to position [746, 0]
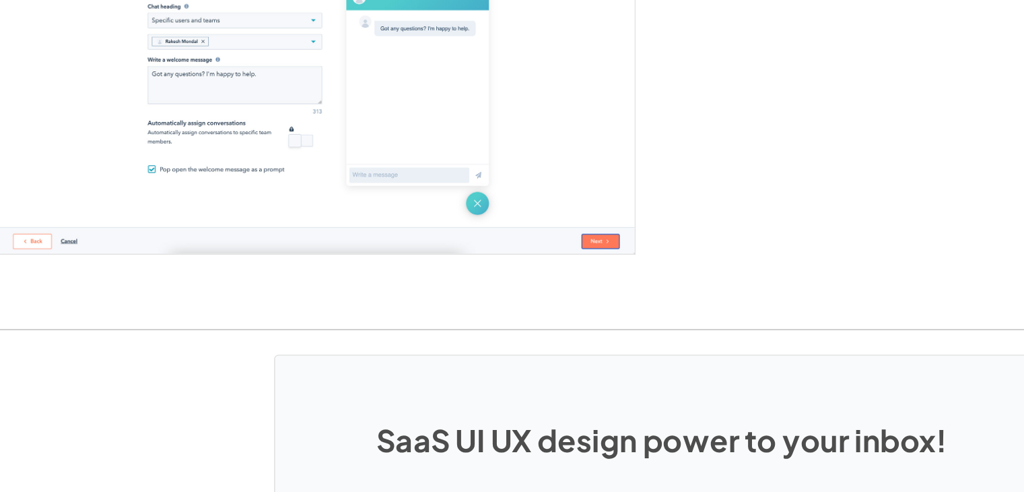
scroll to position [2024, 0]
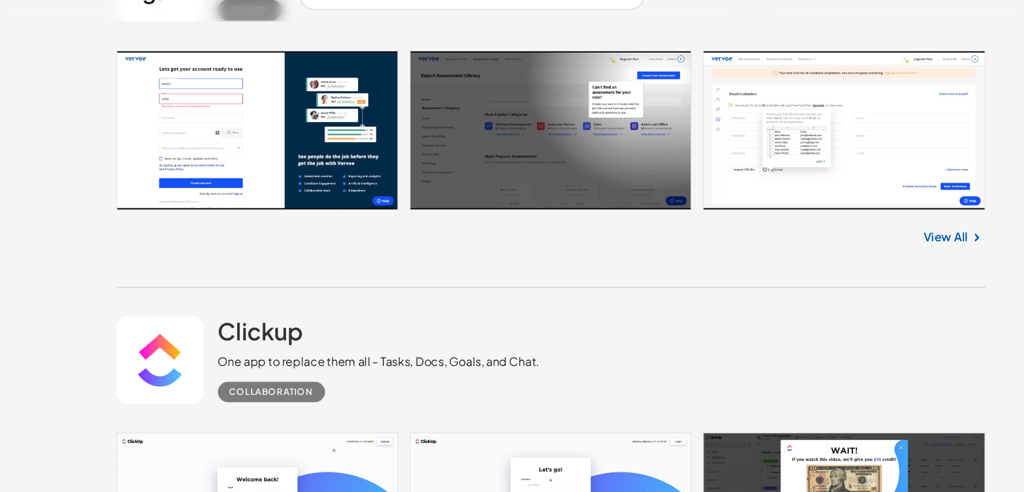
scroll to position [18733, 0]
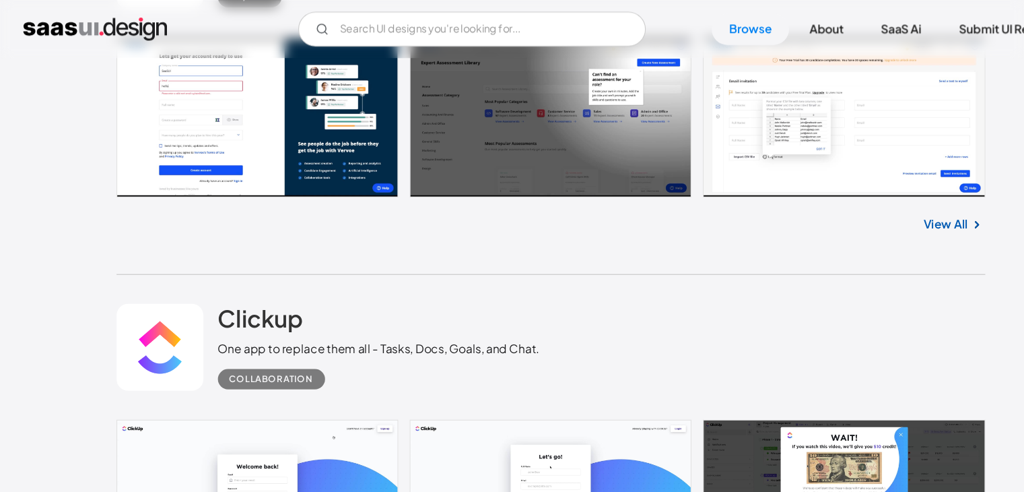
scroll to position [18767, 0]
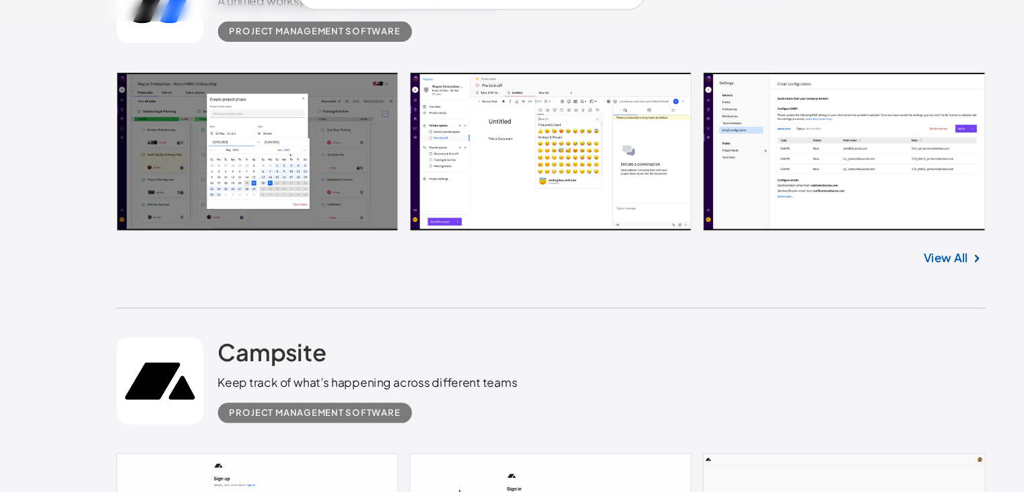
scroll to position [20109, 0]
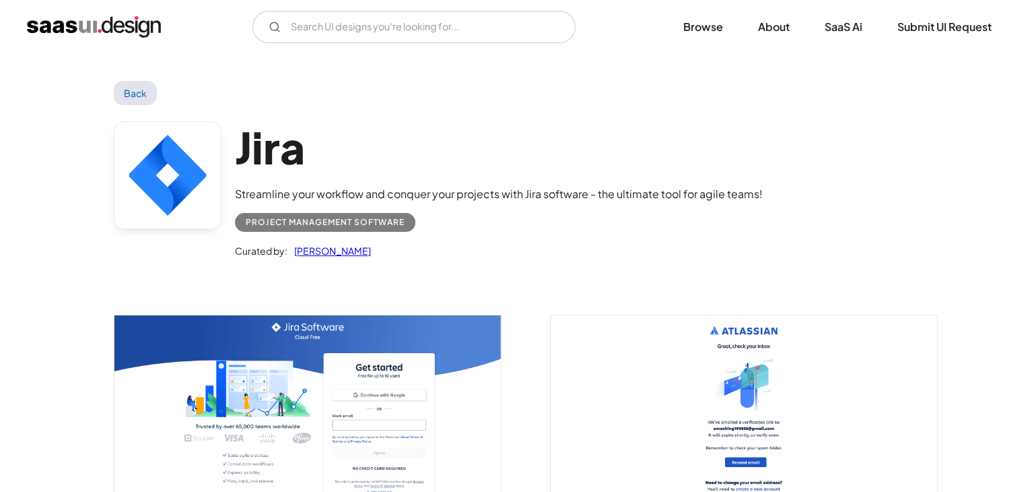
scroll to position [180, 0]
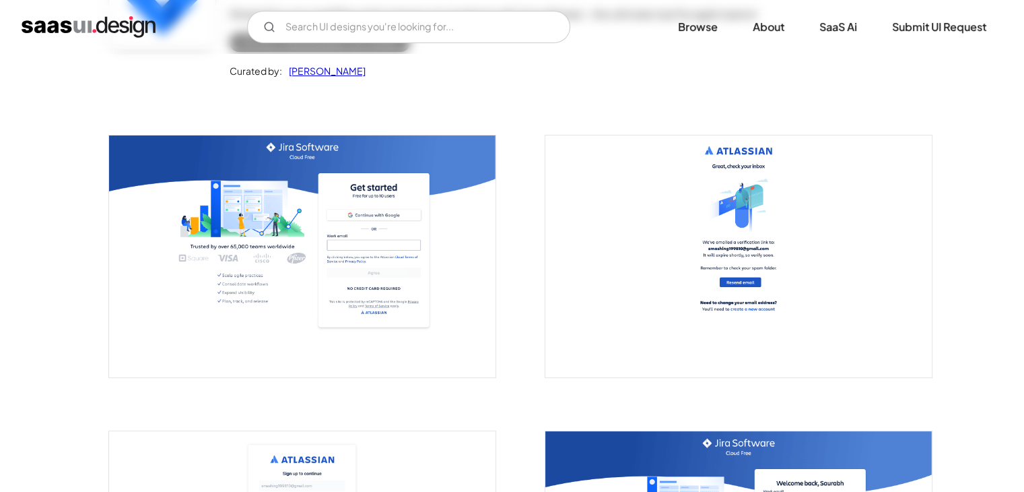
drag, startPoint x: 0, startPoint y: 0, endPoint x: 234, endPoint y: 216, distance: 318.3
click at [234, 216] on img "open lightbox" at bounding box center [302, 256] width 387 height 242
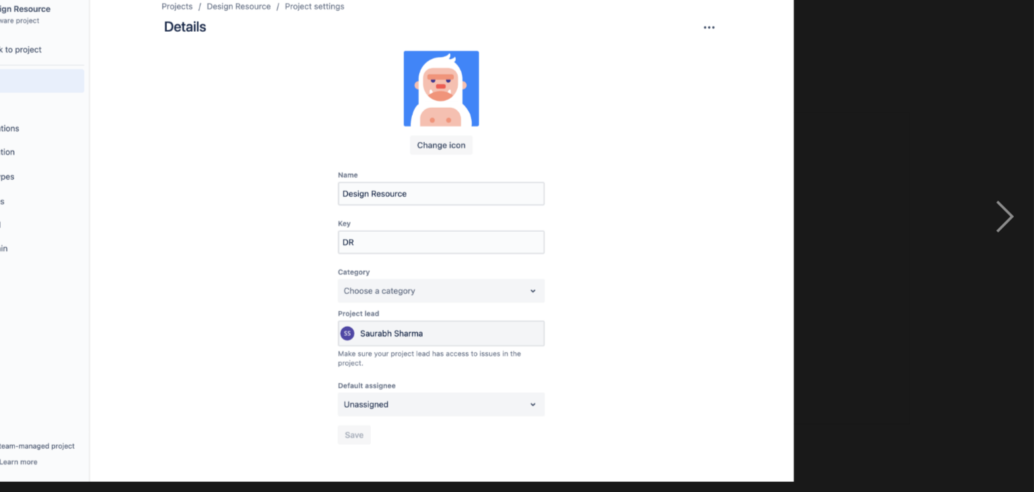
scroll to position [0, 390]
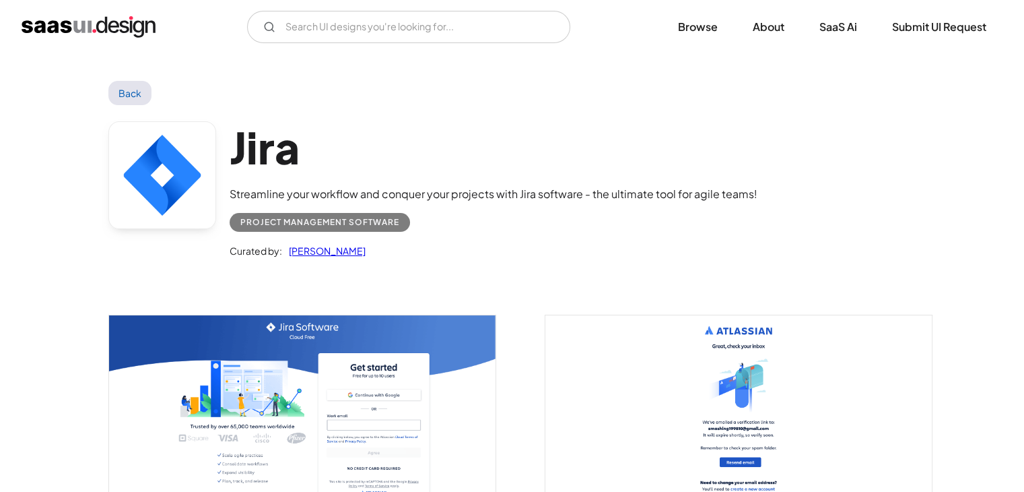
scroll to position [40, 0]
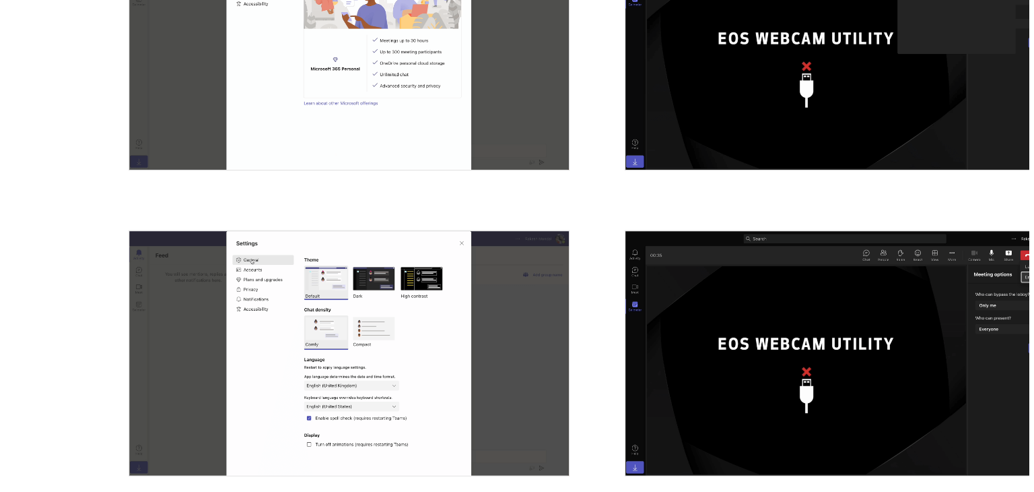
scroll to position [1929, 0]
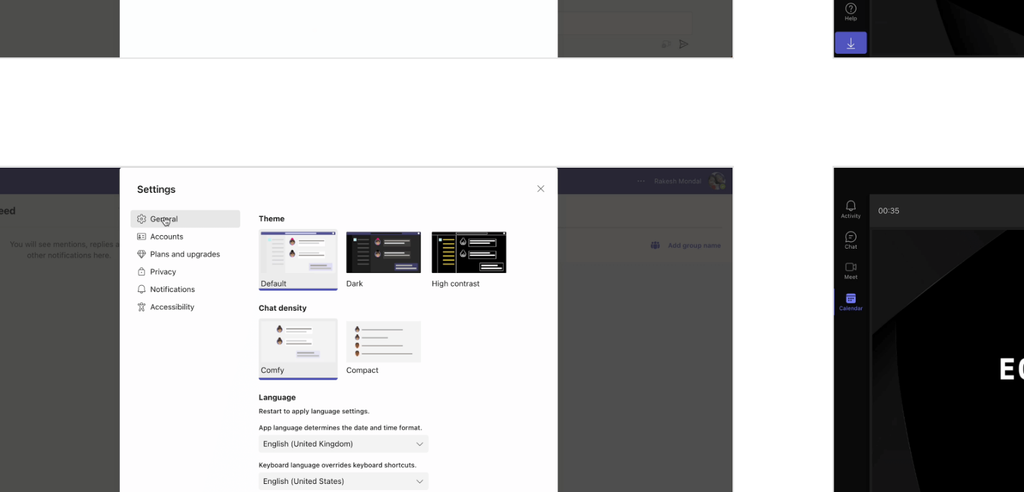
drag, startPoint x: 361, startPoint y: 313, endPoint x: 357, endPoint y: 333, distance: 19.9
click at [357, 333] on img "open lightbox" at bounding box center [302, 370] width 387 height 214
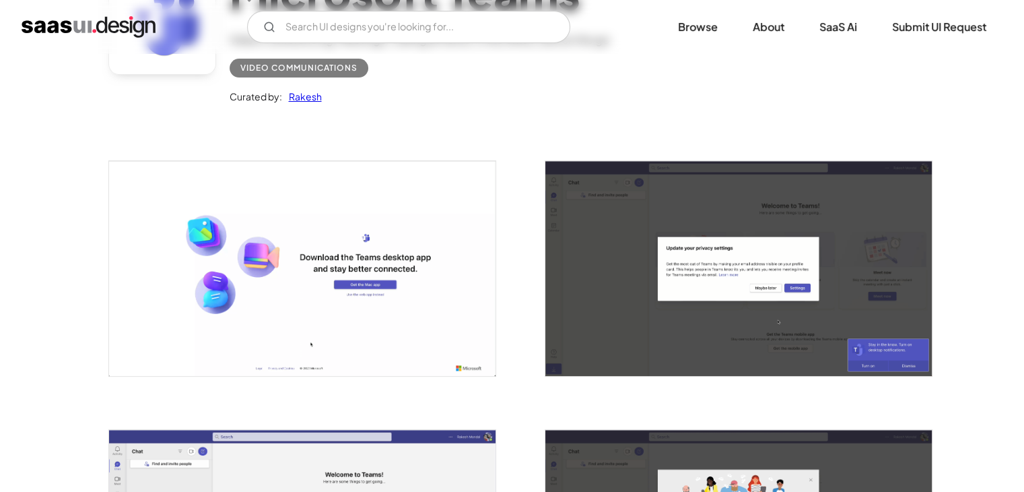
scroll to position [0, 0]
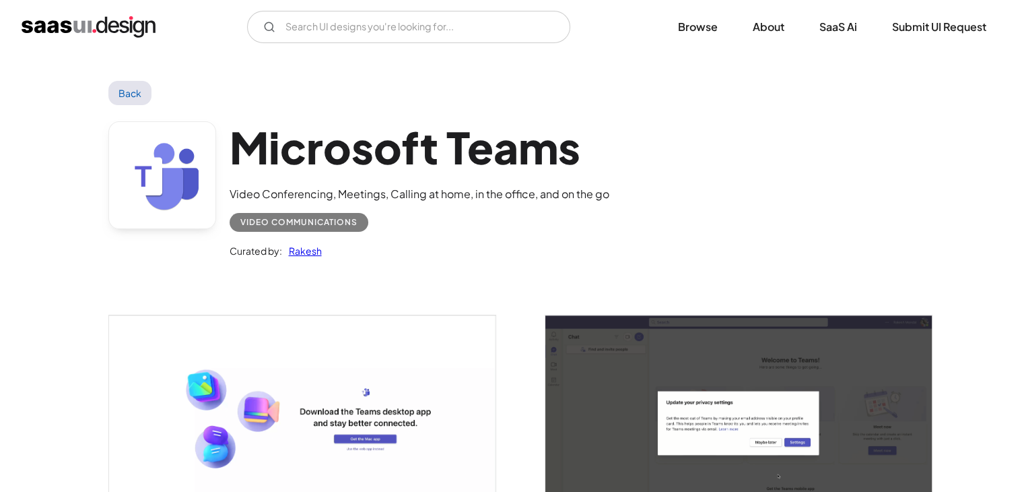
click at [453, 199] on div "Video Conferencing, Meetings, Calling at home, in the office, and on the go" at bounding box center [420, 194] width 380 height 16
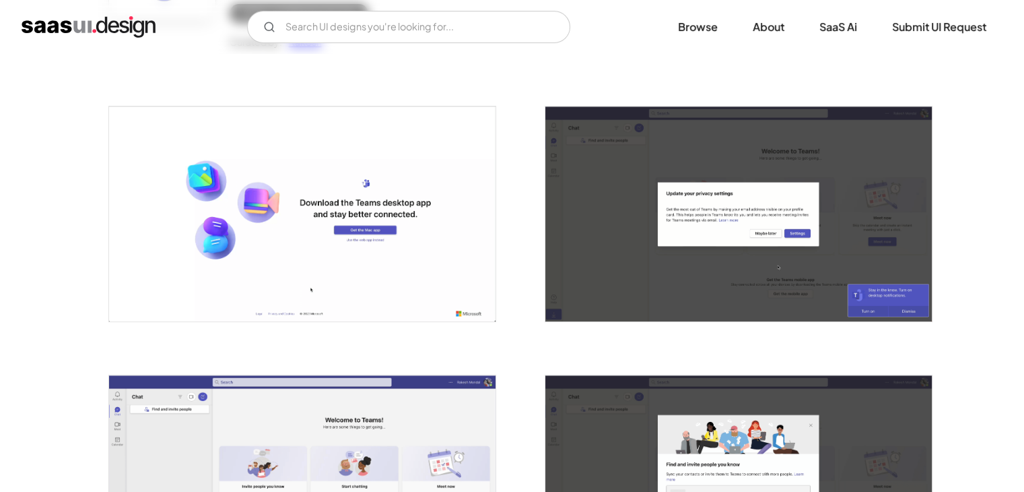
scroll to position [211, 0]
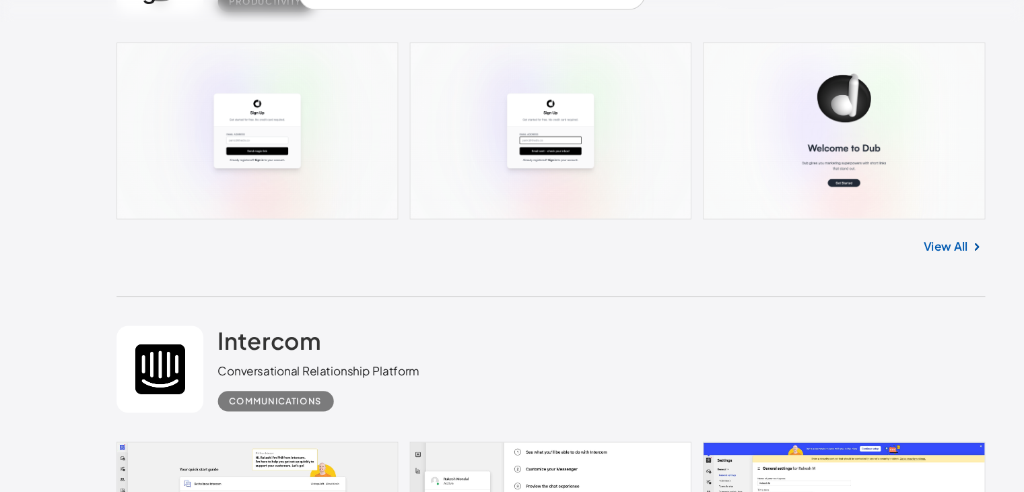
scroll to position [20844, 0]
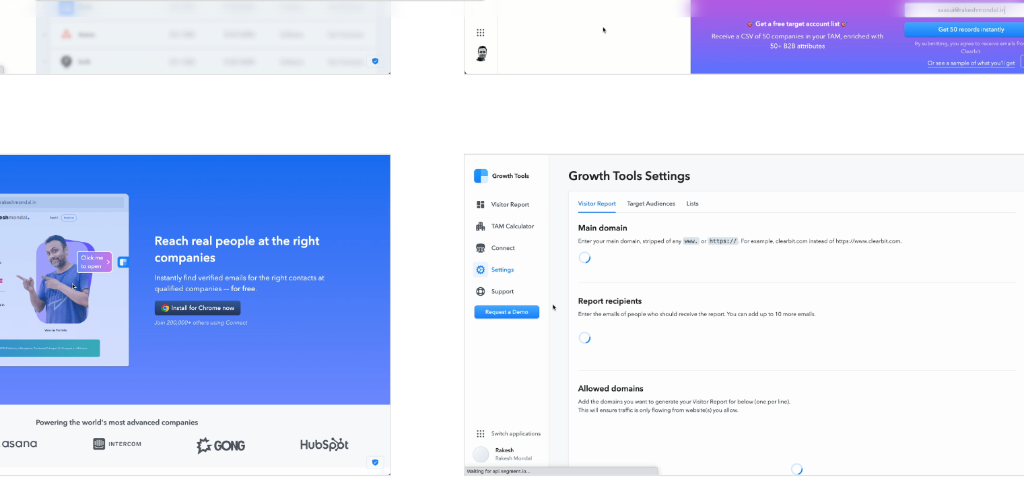
scroll to position [1776, 0]
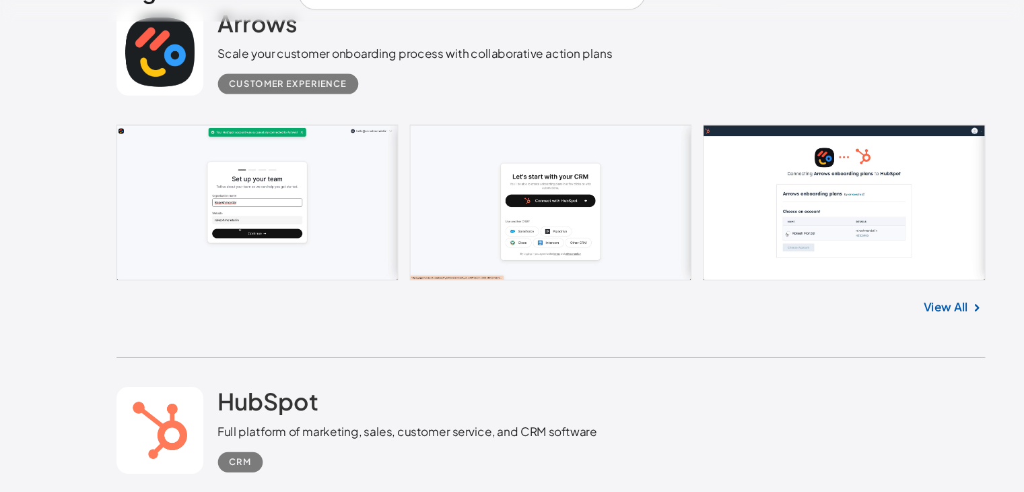
scroll to position [22606, 0]
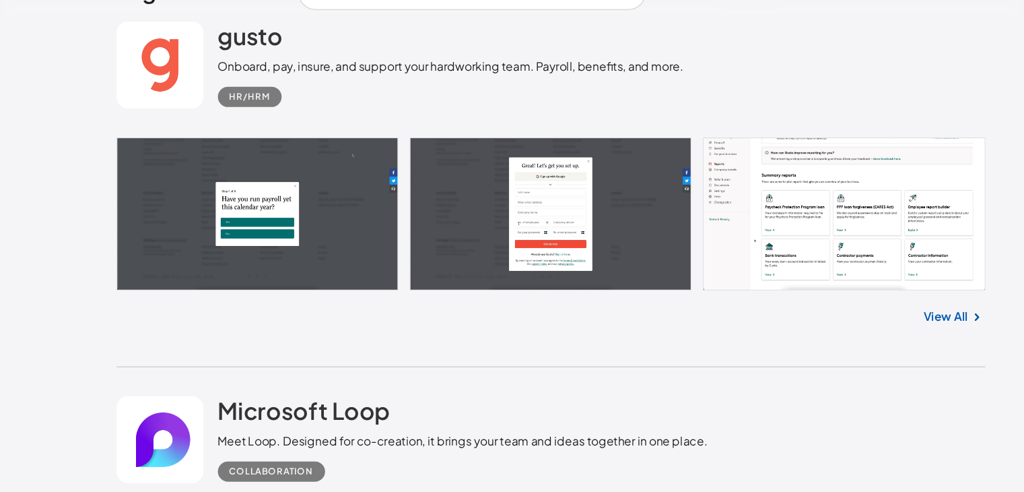
scroll to position [23240, 0]
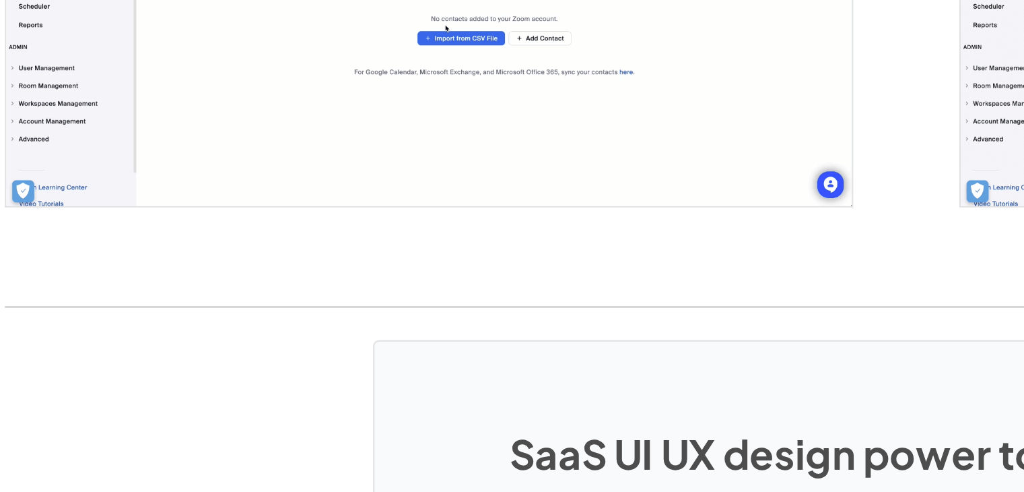
scroll to position [2209, 0]
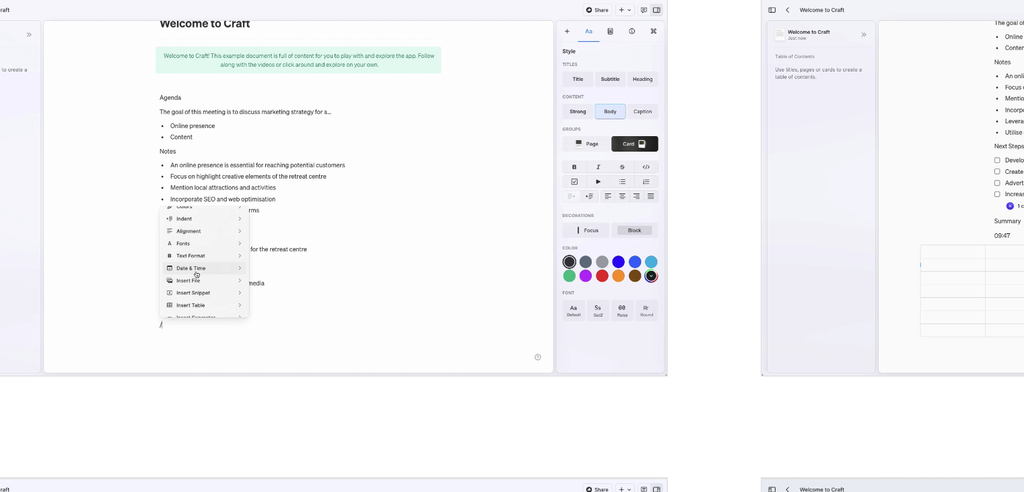
scroll to position [1335, 0]
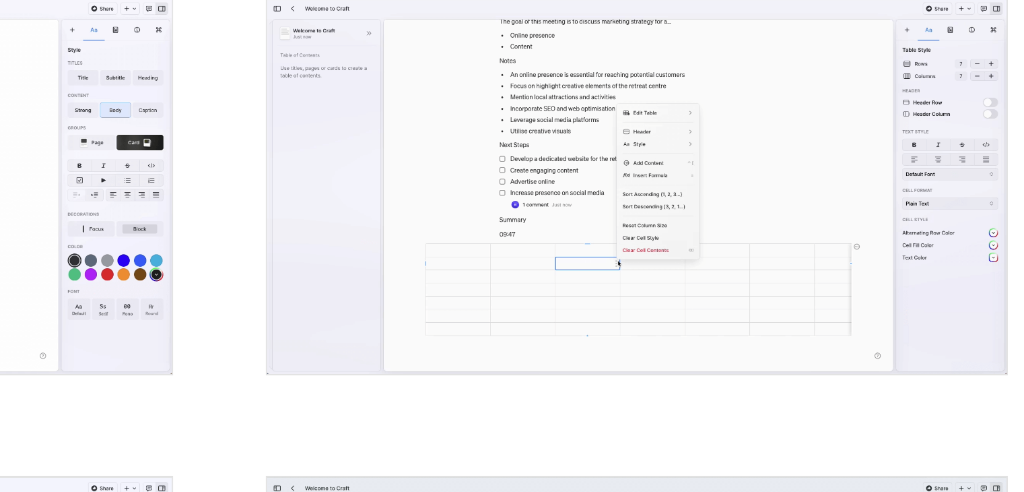
drag, startPoint x: 671, startPoint y: 335, endPoint x: 631, endPoint y: 286, distance: 62.7
click at [631, 286] on img "open lightbox" at bounding box center [738, 331] width 387 height 197
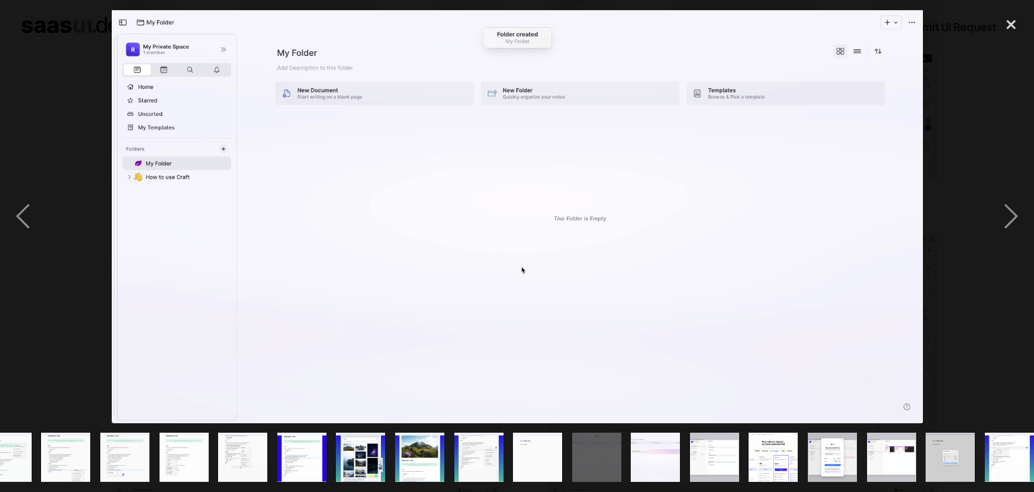
scroll to position [0, 448]
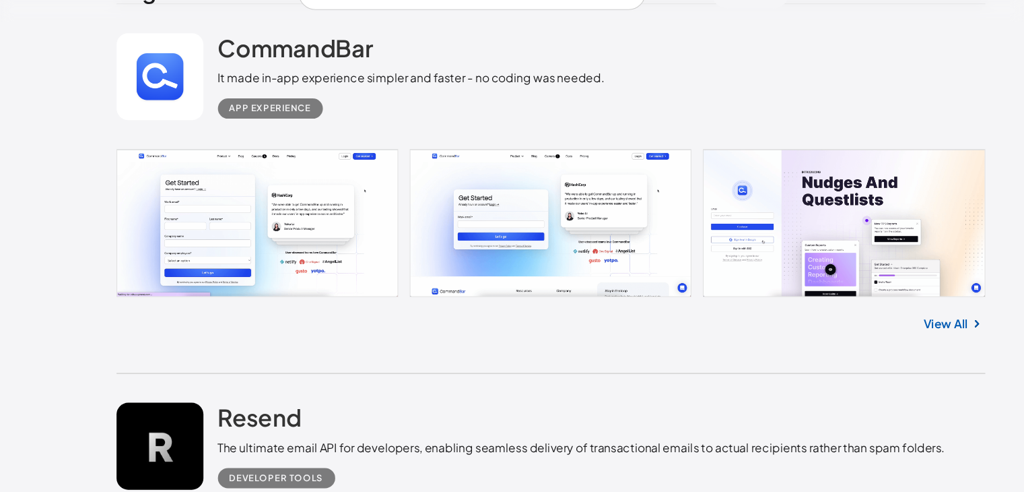
scroll to position [24693, 0]
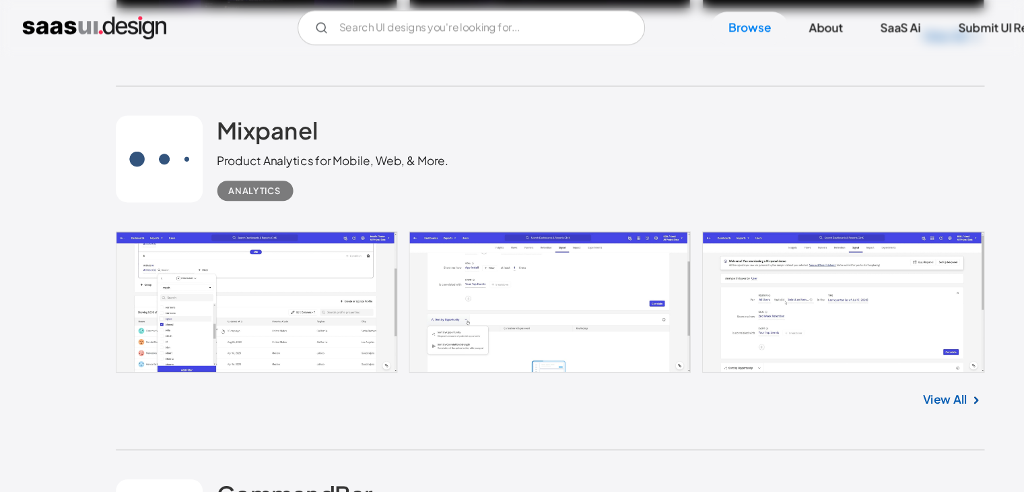
scroll to position [24271, 0]
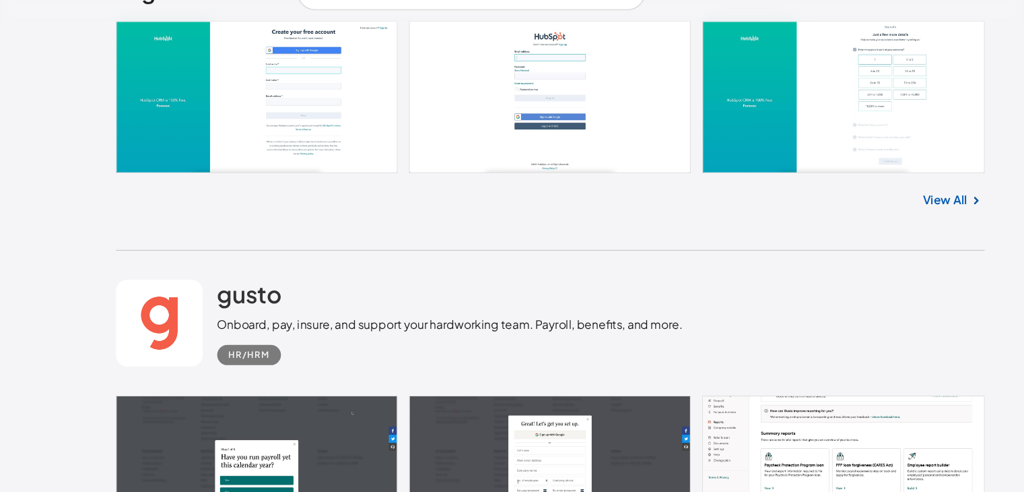
scroll to position [23001, 0]
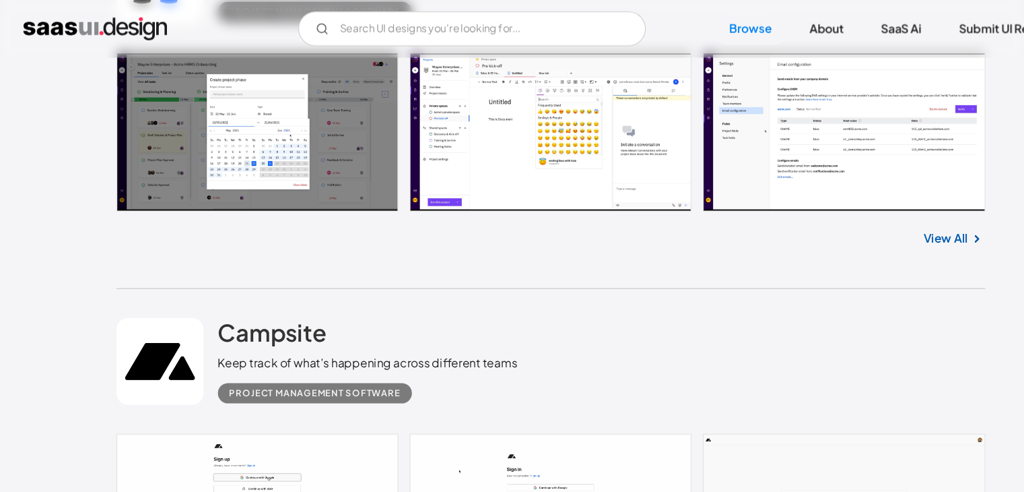
scroll to position [17726, 0]
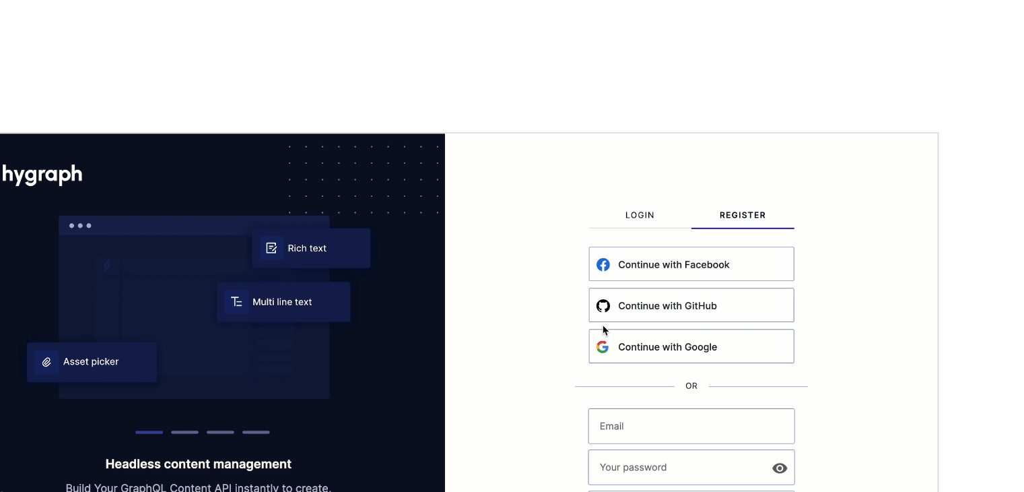
click at [229, 152] on div at bounding box center [294, 261] width 404 height 267
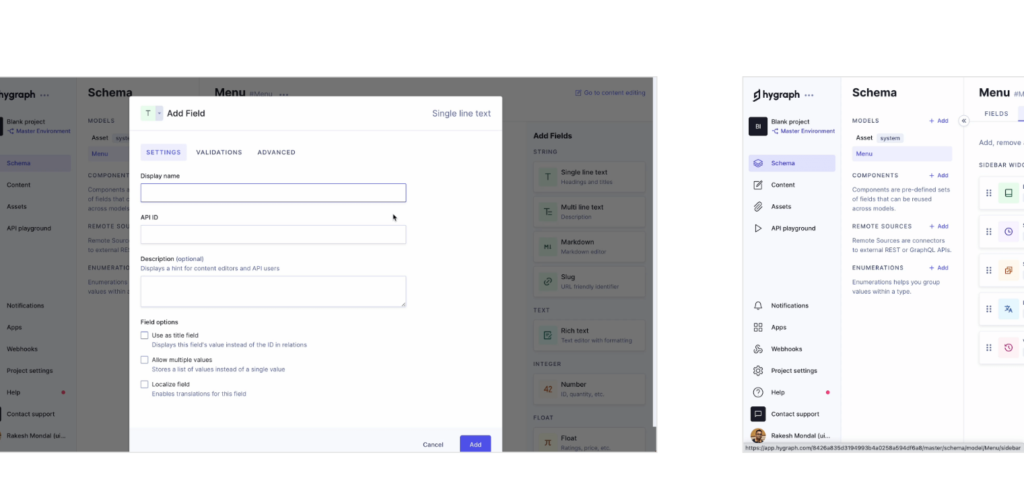
scroll to position [1129, 0]
drag, startPoint x: 179, startPoint y: 316, endPoint x: 302, endPoint y: 314, distance: 122.6
drag, startPoint x: 302, startPoint y: 314, endPoint x: 310, endPoint y: 301, distance: 15.5
click at [310, 301] on img "open lightbox" at bounding box center [302, 361] width 387 height 213
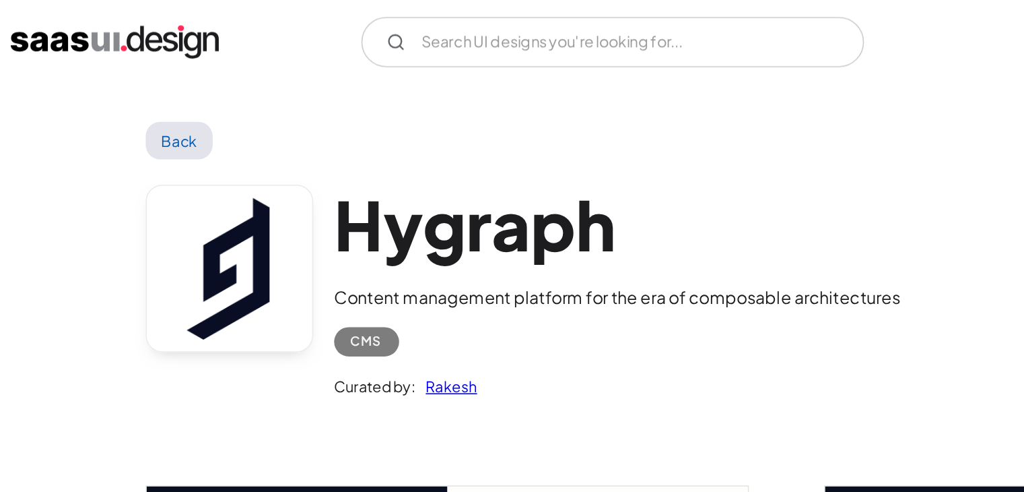
scroll to position [0, 0]
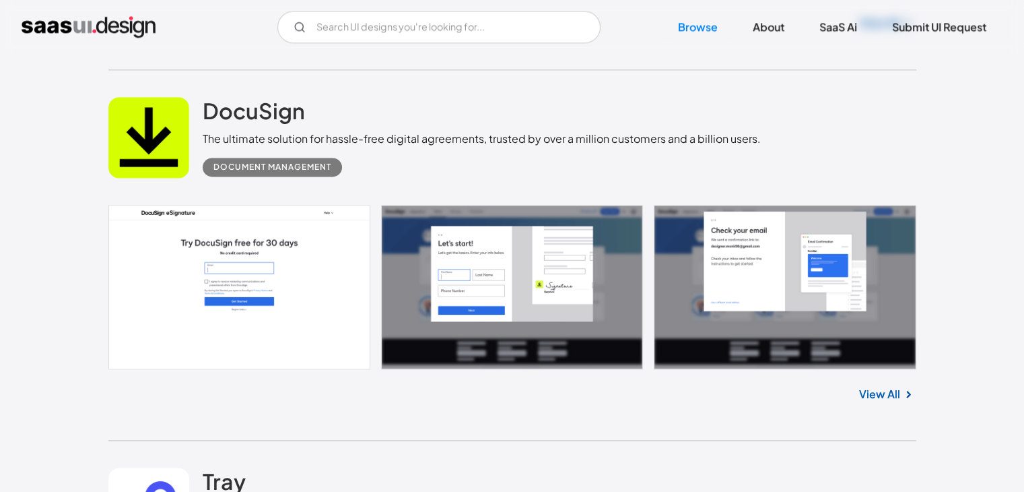
scroll to position [1803, 0]
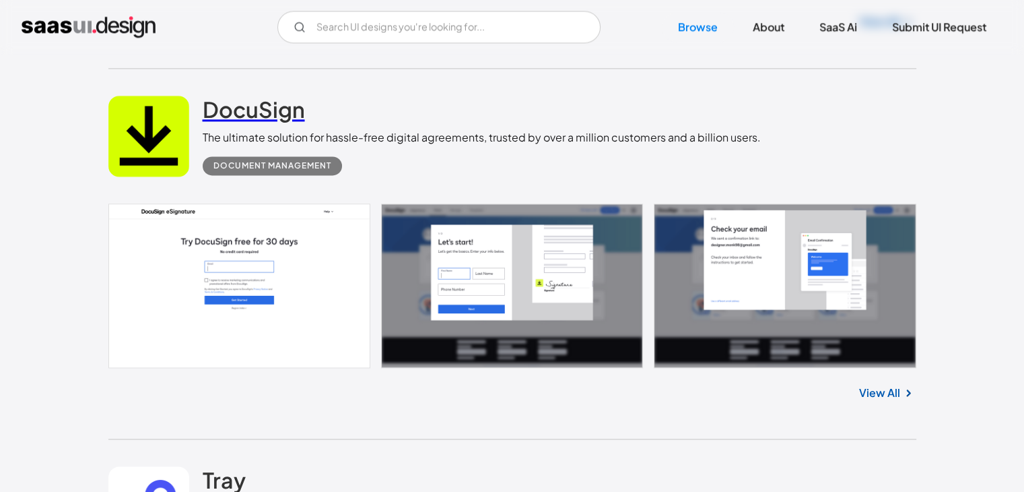
click at [267, 104] on h2 "DocuSign" at bounding box center [254, 109] width 102 height 27
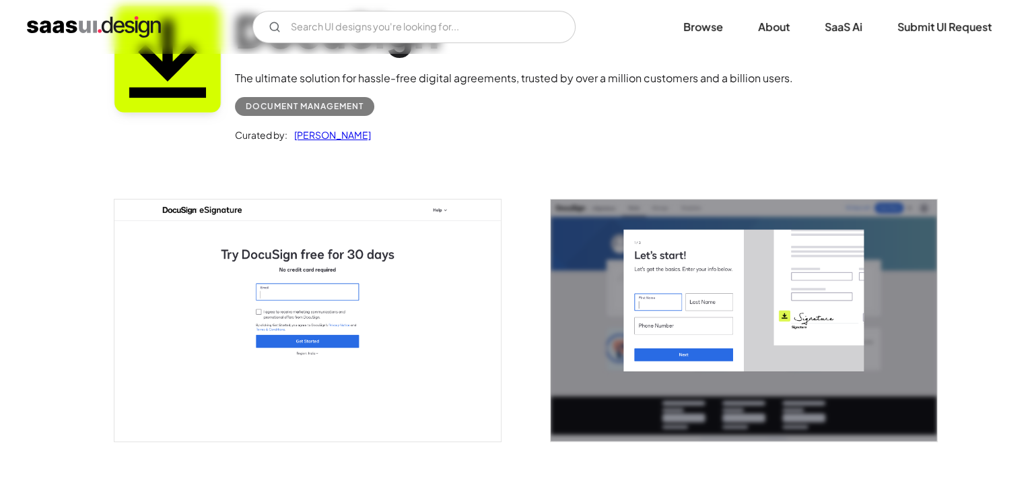
scroll to position [115, 0]
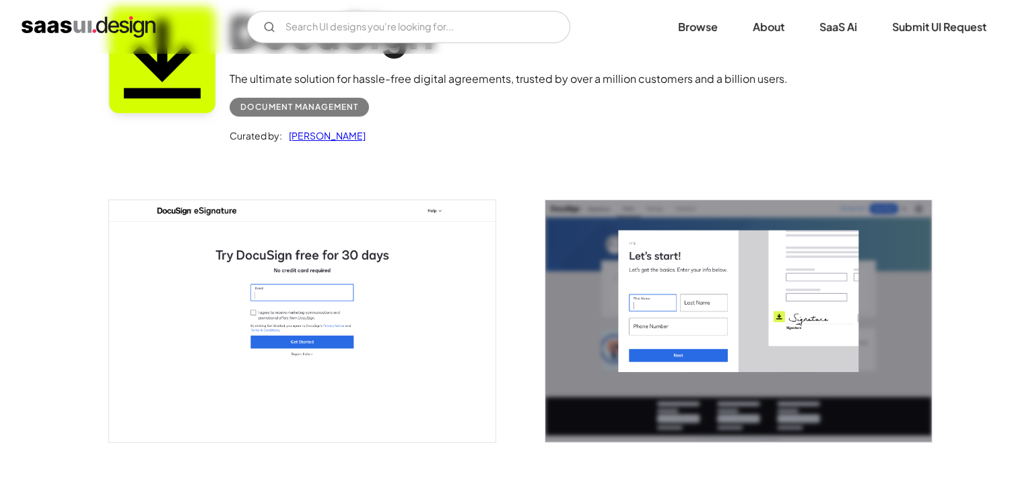
click at [386, 217] on img "open lightbox" at bounding box center [302, 321] width 387 height 242
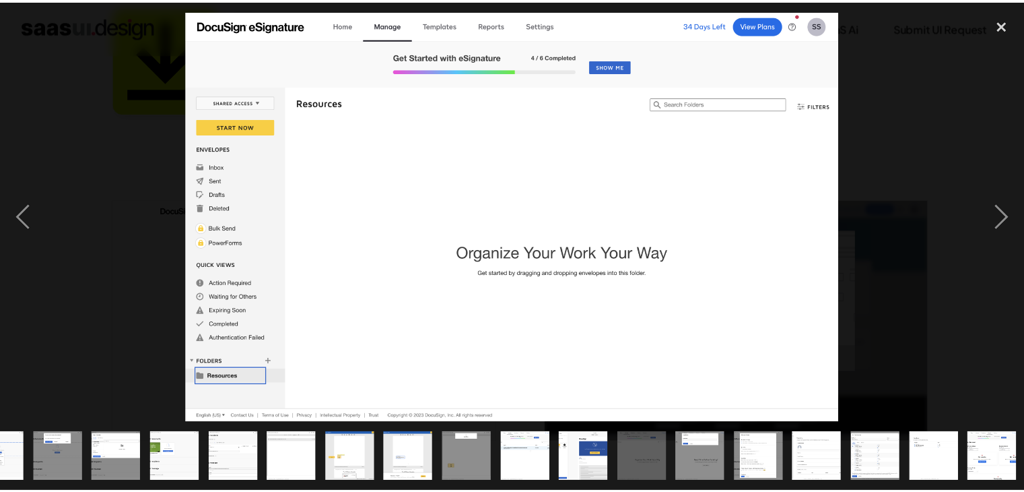
scroll to position [0, 390]
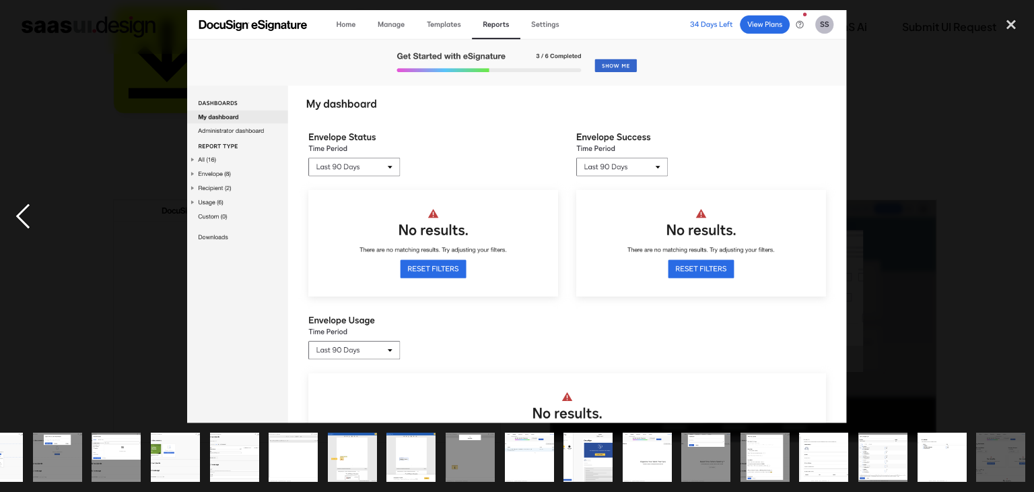
click at [21, 219] on div "previous image" at bounding box center [23, 216] width 46 height 413
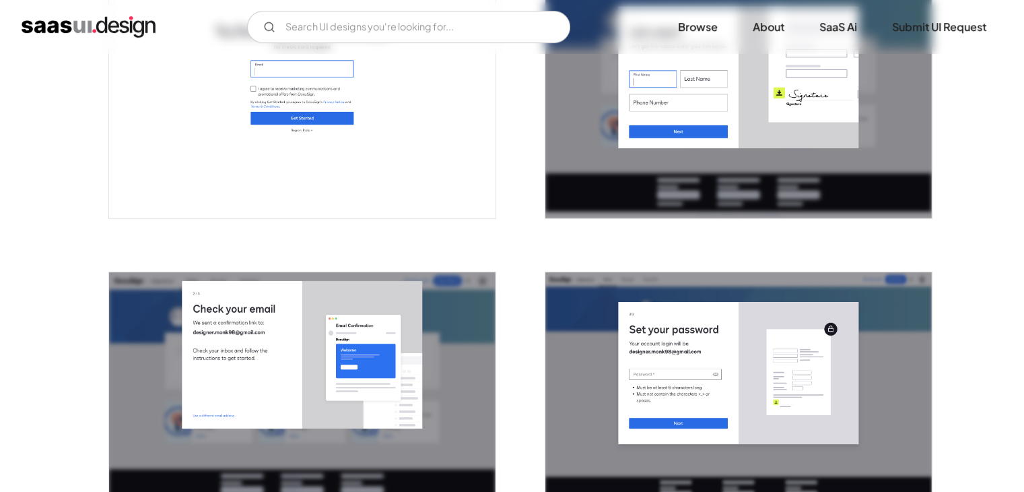
scroll to position [0, 0]
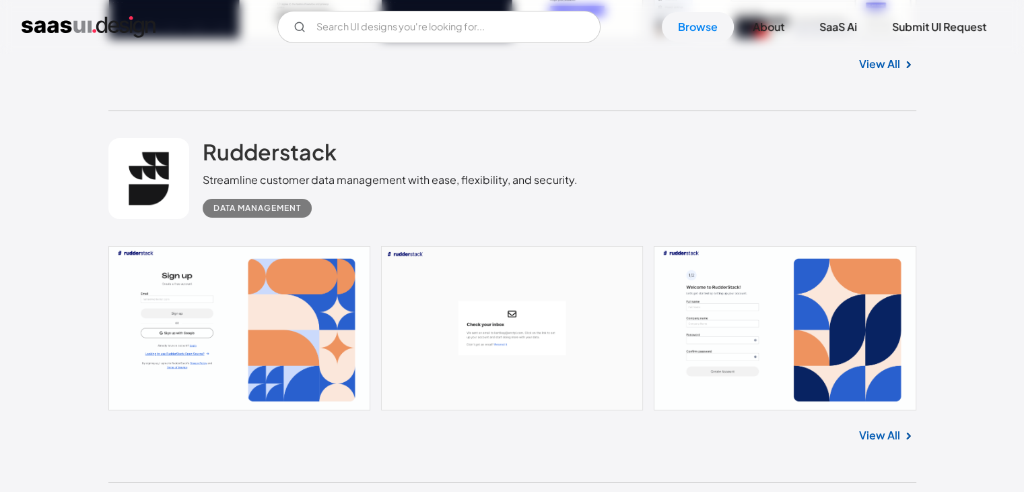
scroll to position [35420, 0]
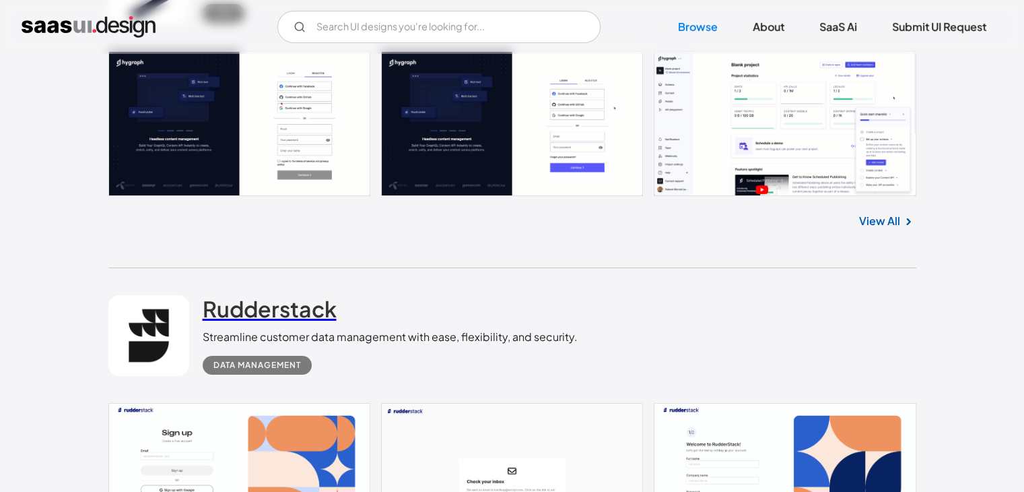
click at [280, 295] on h2 "Rudderstack" at bounding box center [270, 308] width 134 height 27
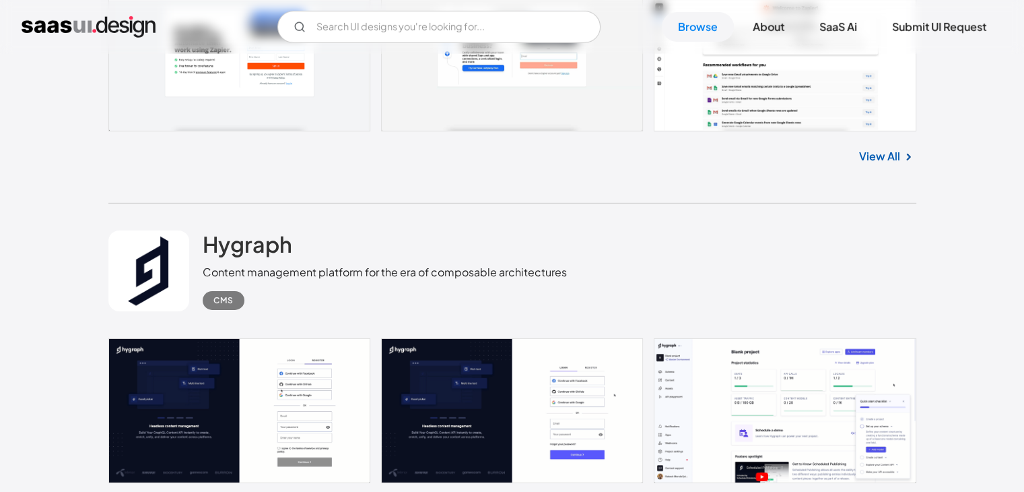
scroll to position [35017, 0]
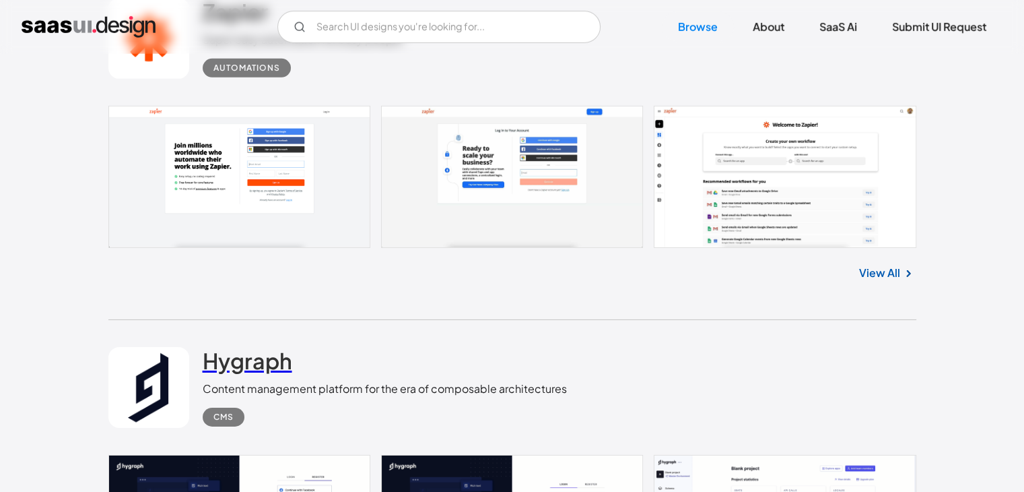
click at [259, 347] on h2 "Hygraph" at bounding box center [248, 360] width 90 height 27
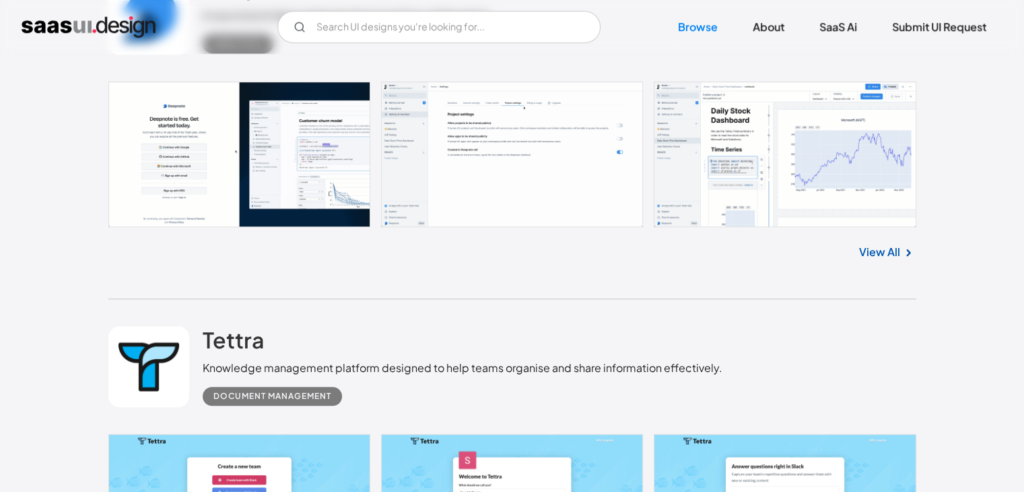
scroll to position [31476, 0]
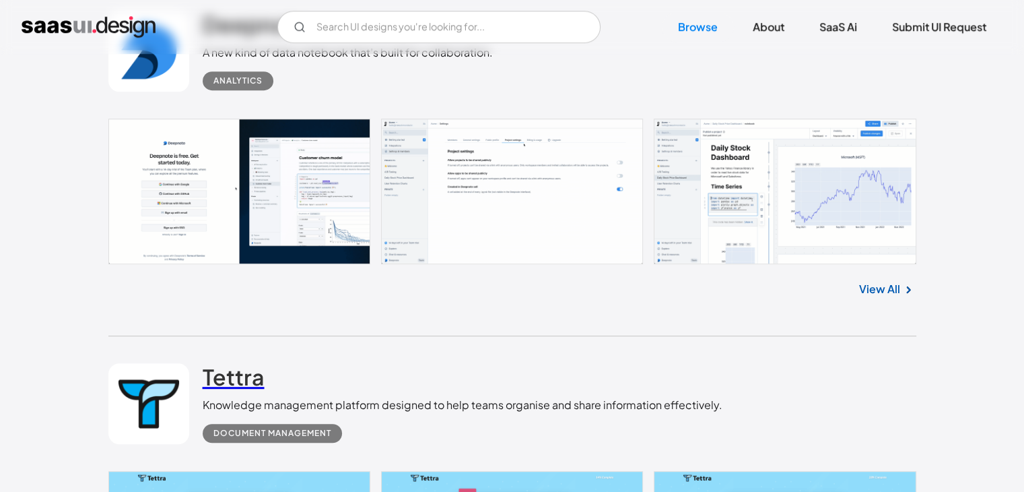
click at [250, 363] on h2 "Tettra" at bounding box center [234, 376] width 62 height 27
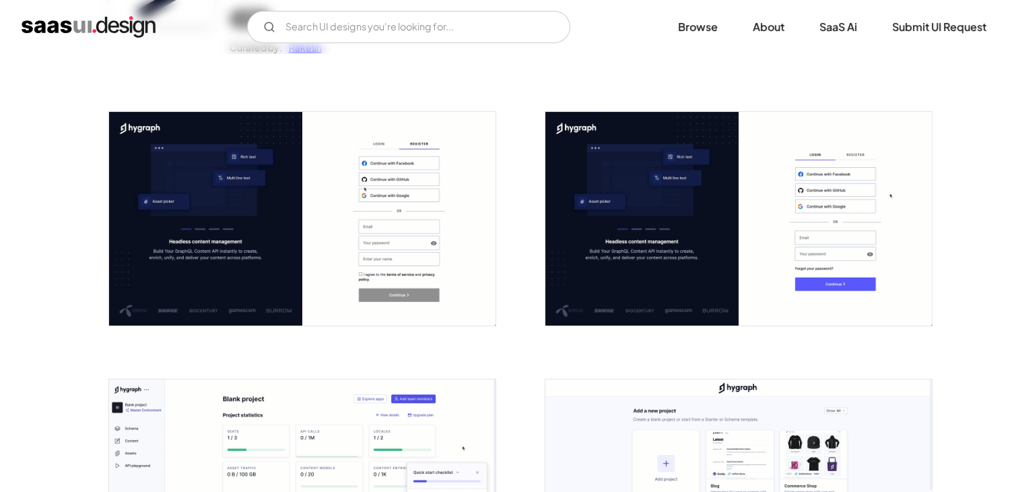
scroll to position [179, 0]
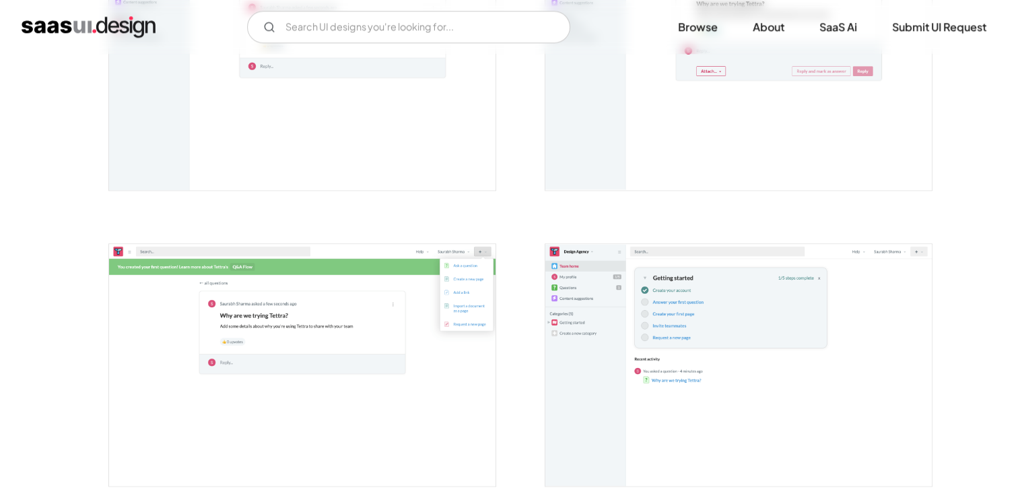
scroll to position [1547, 0]
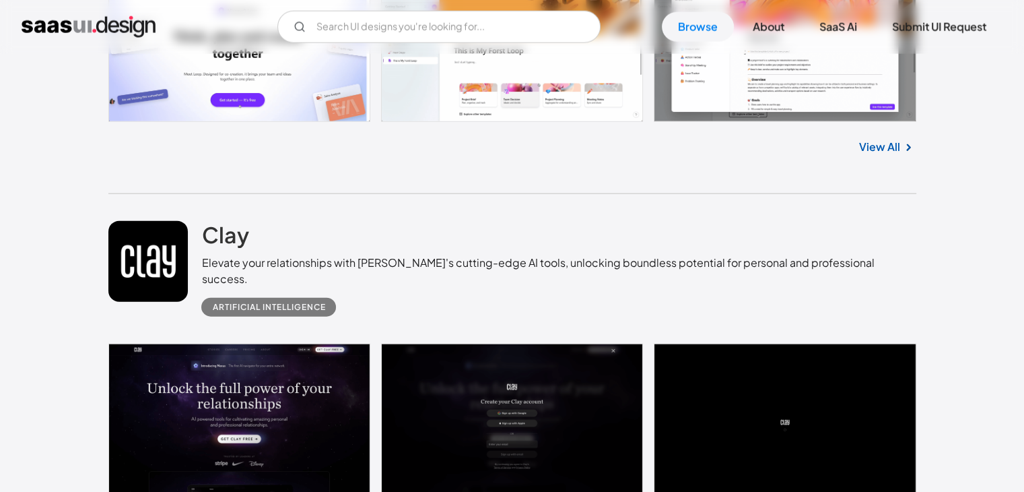
scroll to position [23773, 0]
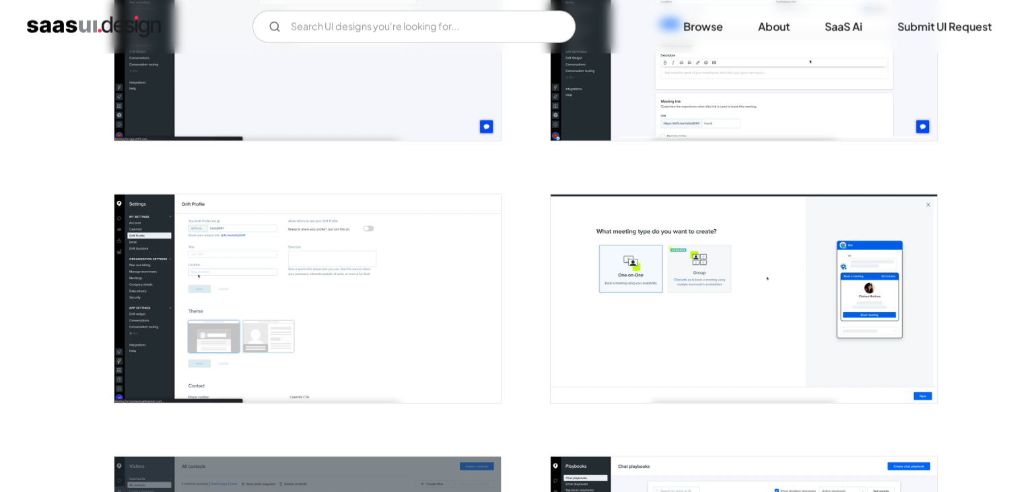
scroll to position [2764, 0]
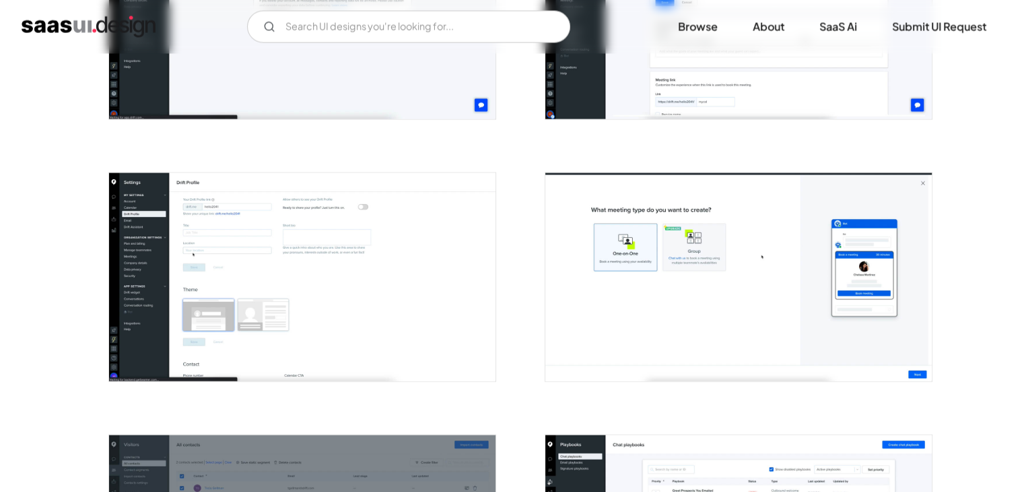
click at [445, 213] on img "open lightbox" at bounding box center [302, 277] width 387 height 208
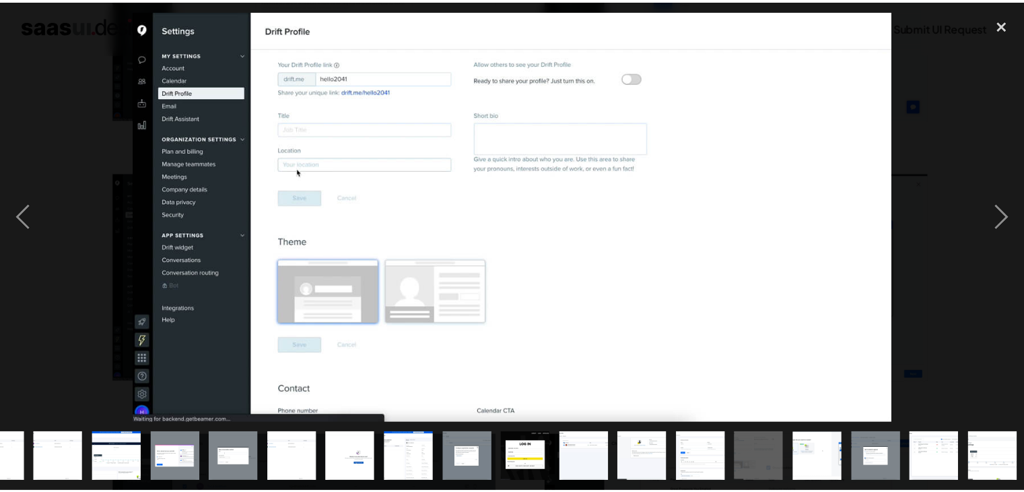
scroll to position [0, 448]
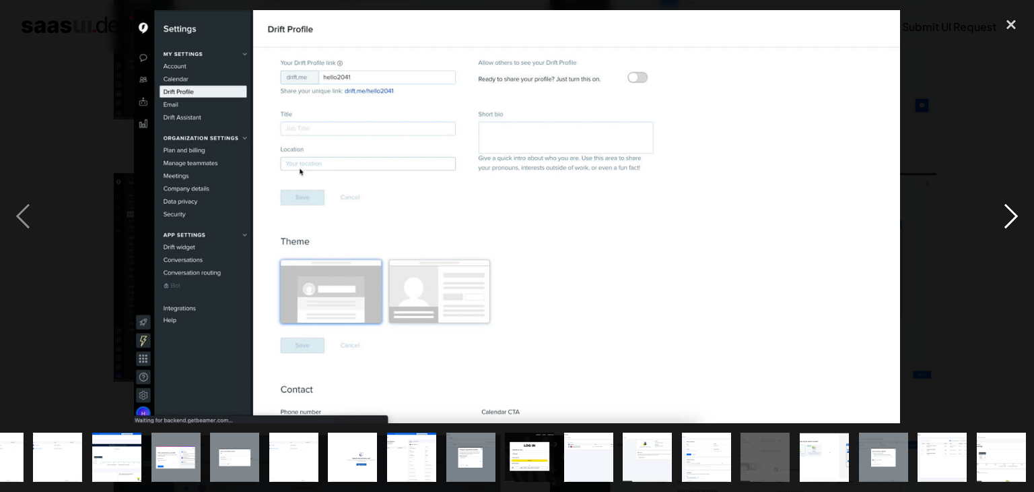
click at [999, 216] on div "next image" at bounding box center [1012, 216] width 46 height 413
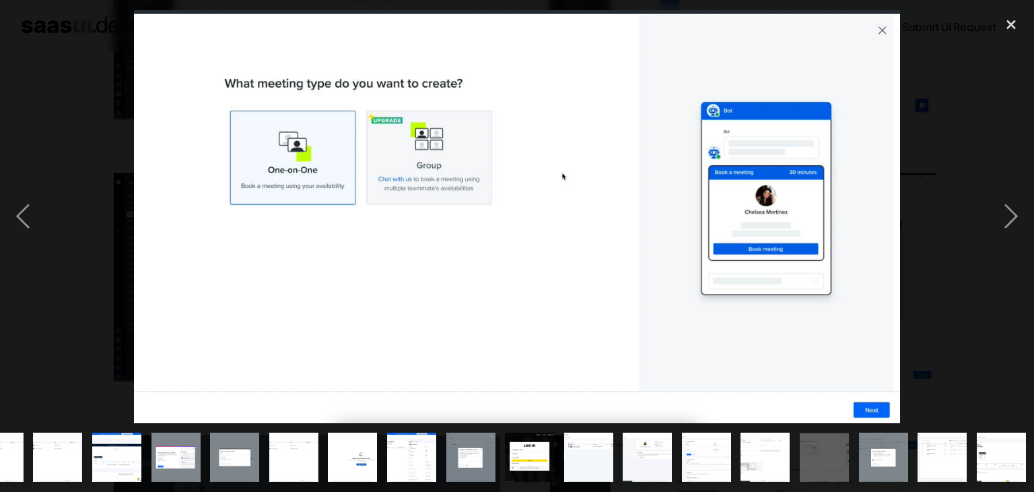
click at [879, 28] on img at bounding box center [517, 216] width 766 height 413
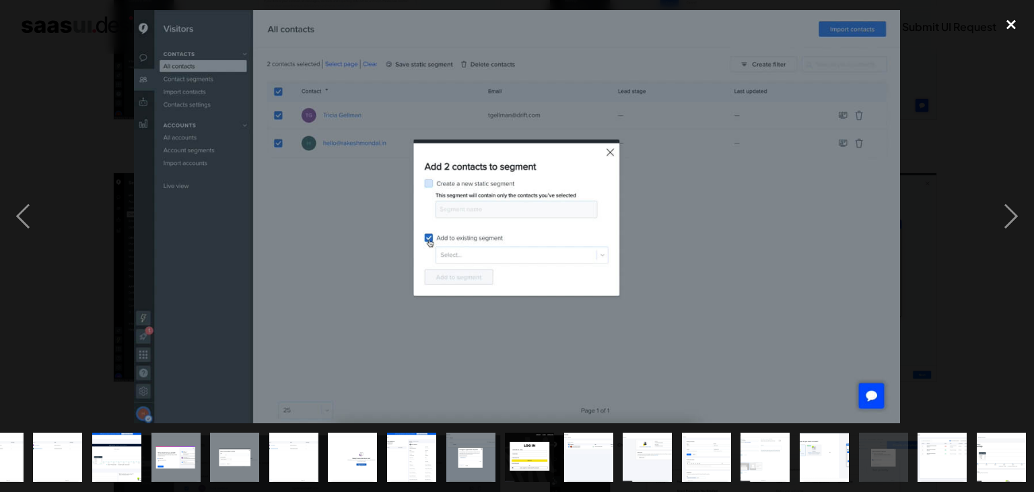
click at [1017, 22] on div "close lightbox" at bounding box center [1012, 25] width 46 height 30
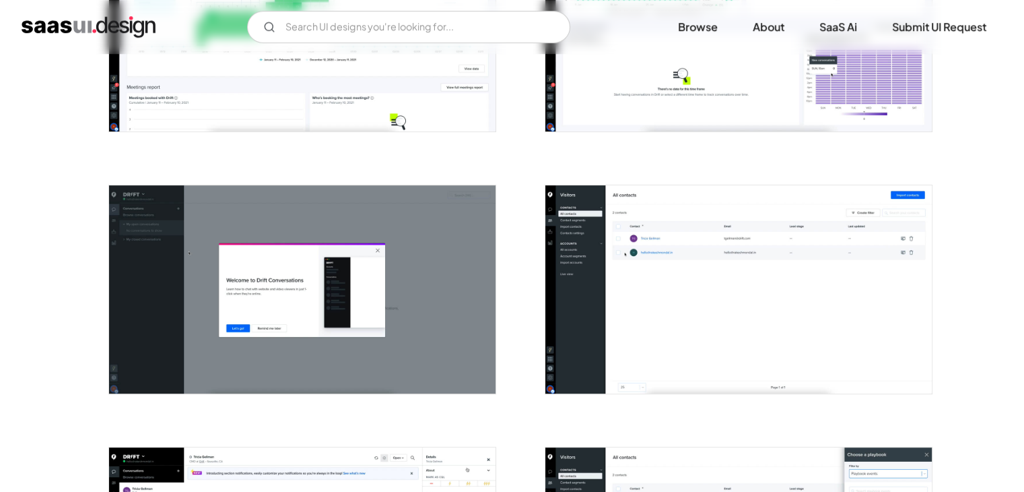
scroll to position [225, 0]
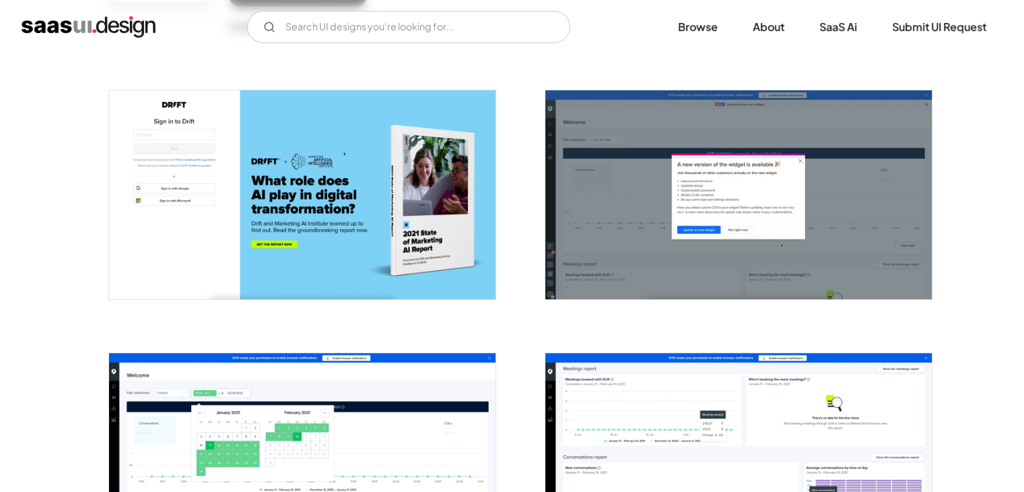
click at [772, 321] on div at bounding box center [731, 449] width 404 height 262
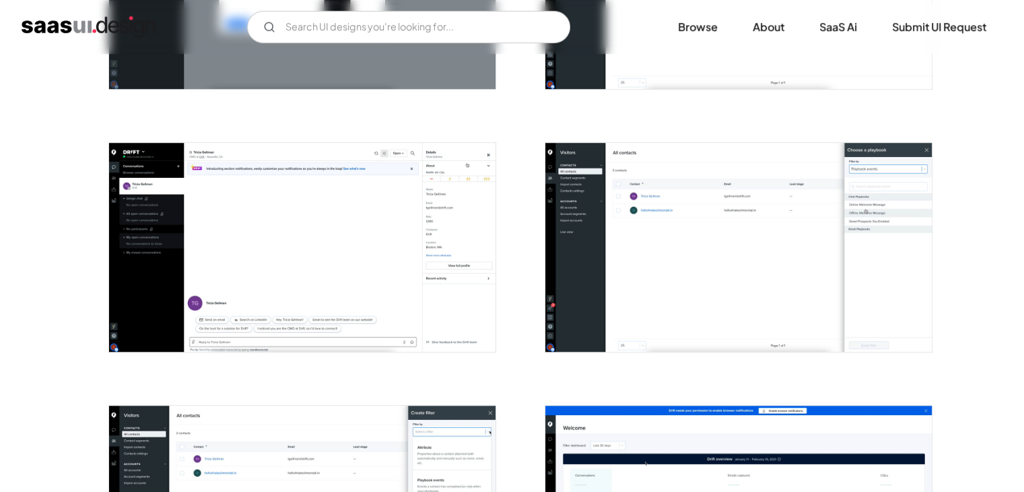
scroll to position [959, 0]
